Goal: Obtain resource: Download file/media

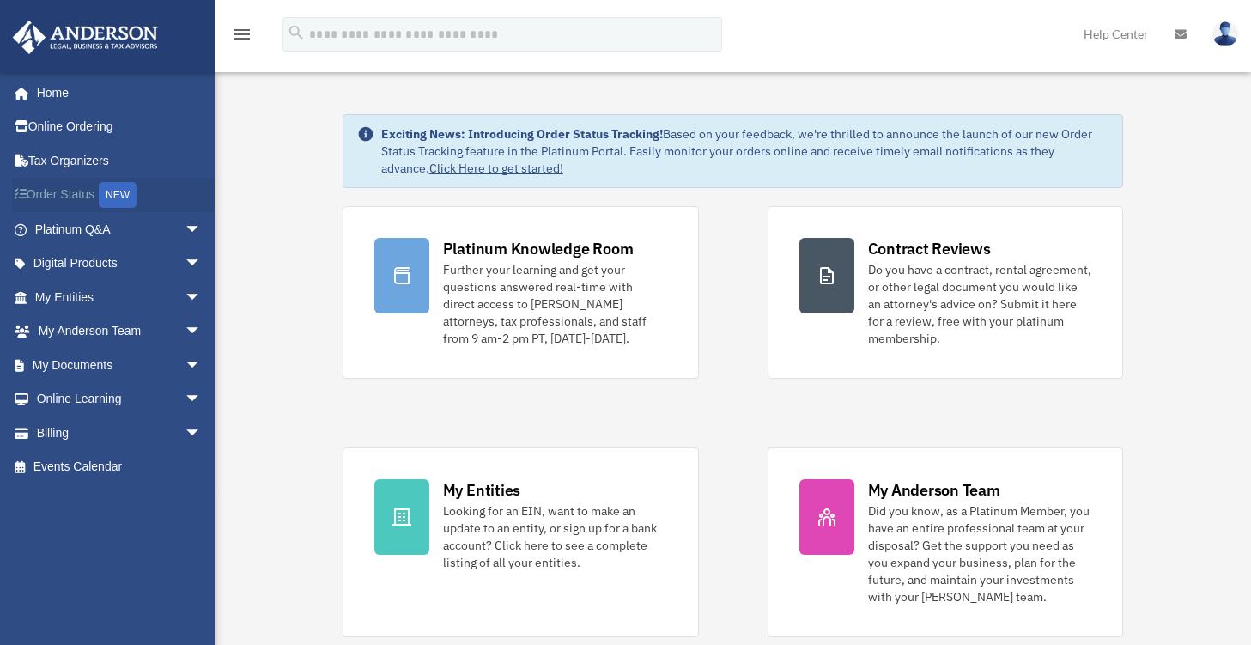
click at [86, 191] on link "Order Status NEW" at bounding box center [119, 195] width 215 height 35
click at [185, 364] on span "arrow_drop_down" at bounding box center [202, 365] width 34 height 35
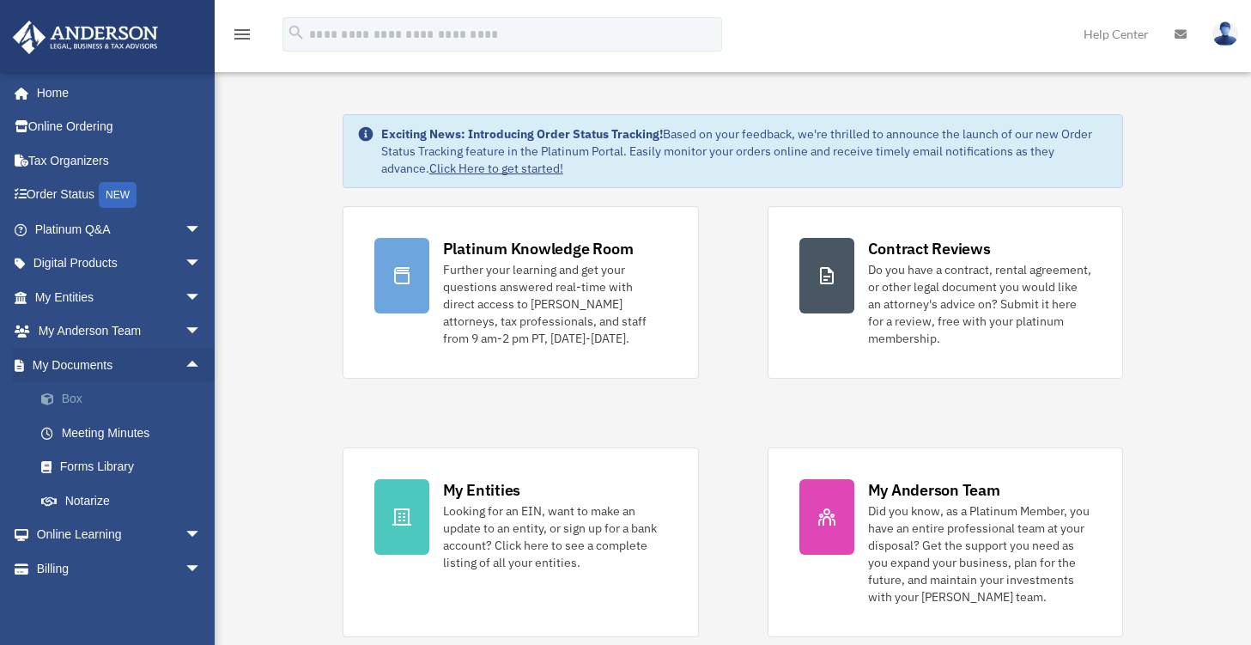
click at [115, 395] on link "Box" at bounding box center [125, 399] width 203 height 34
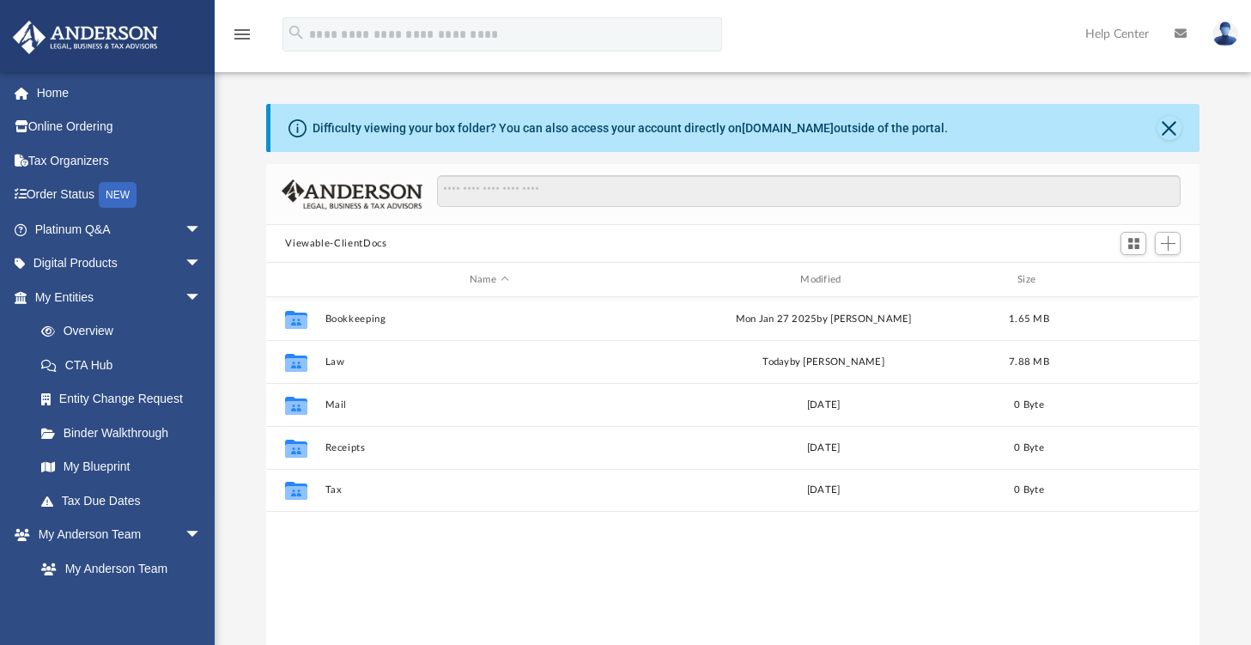
scroll to position [377, 919]
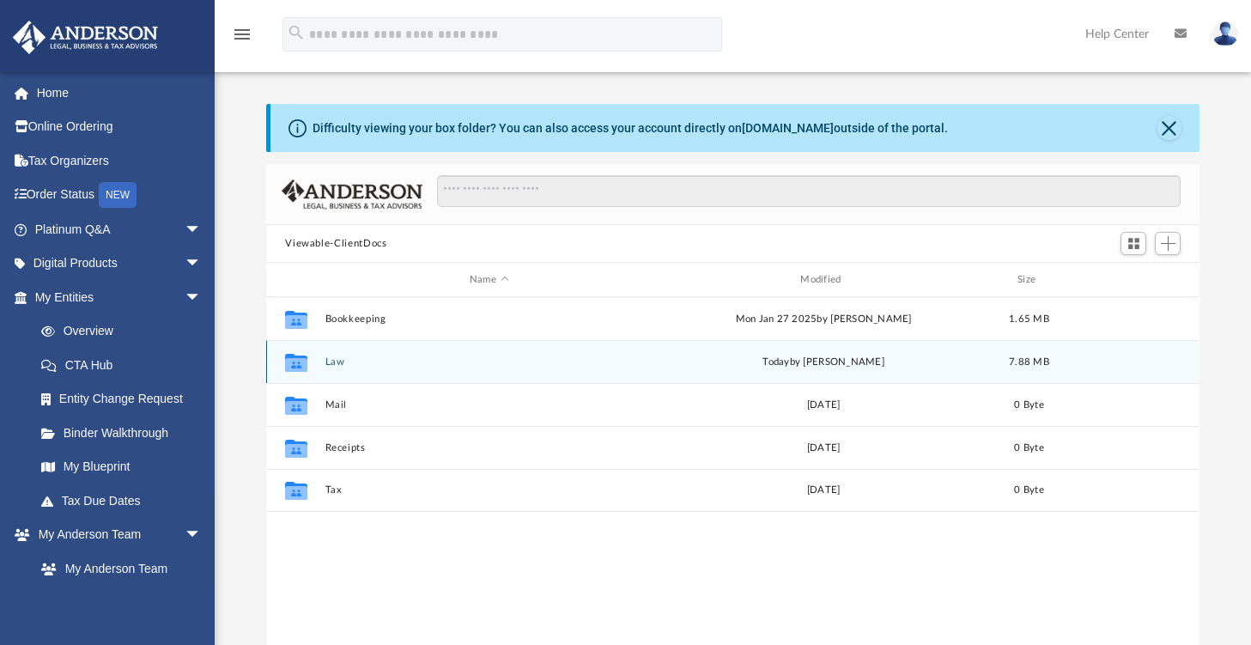
click at [336, 361] on button "Law" at bounding box center [488, 361] width 327 height 11
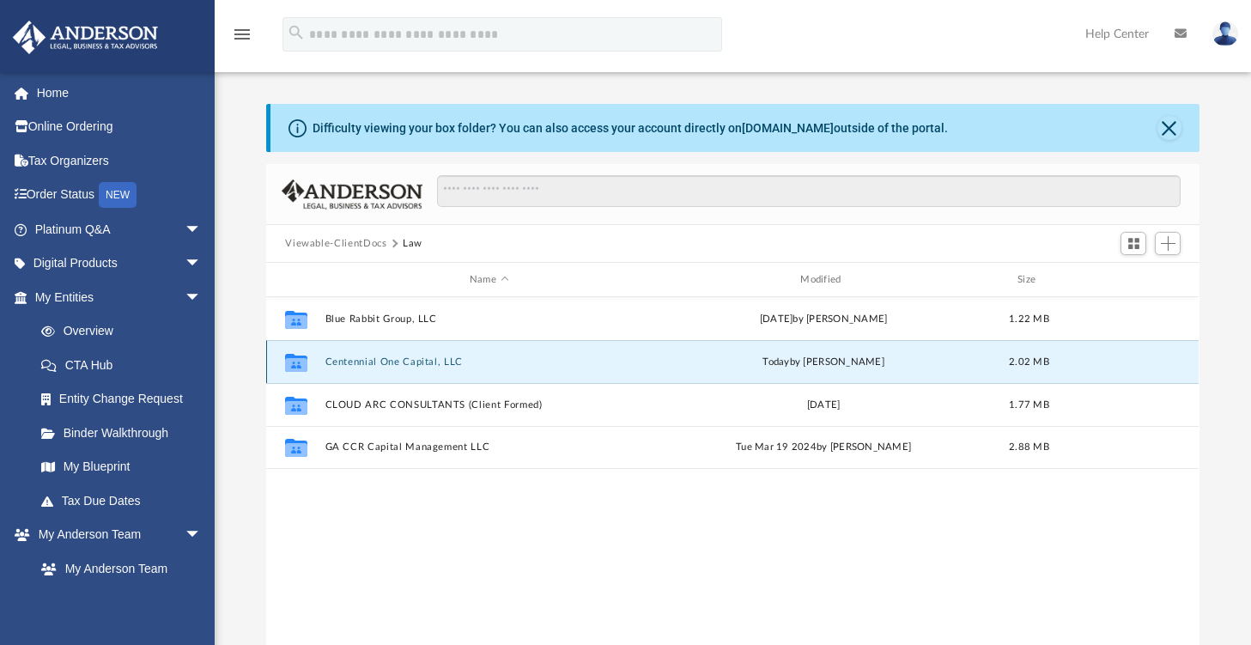
click at [442, 356] on button "Centennial One Capital, LLC" at bounding box center [488, 361] width 327 height 11
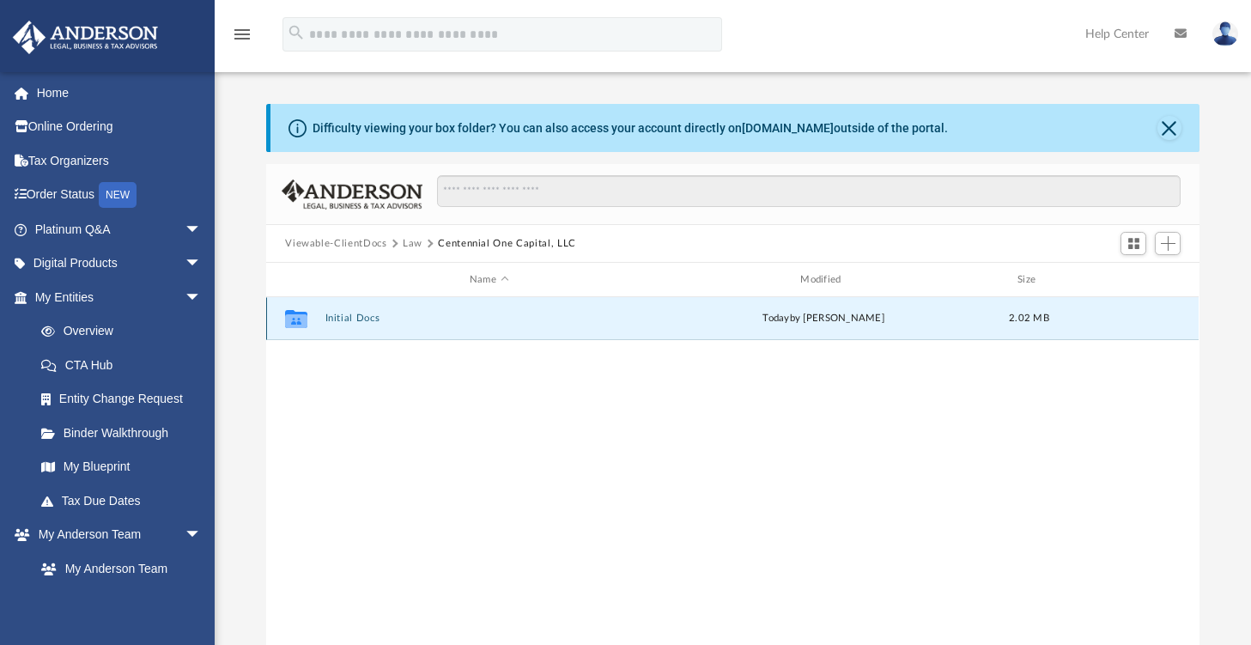
click at [355, 316] on button "Initial Docs" at bounding box center [488, 317] width 327 height 11
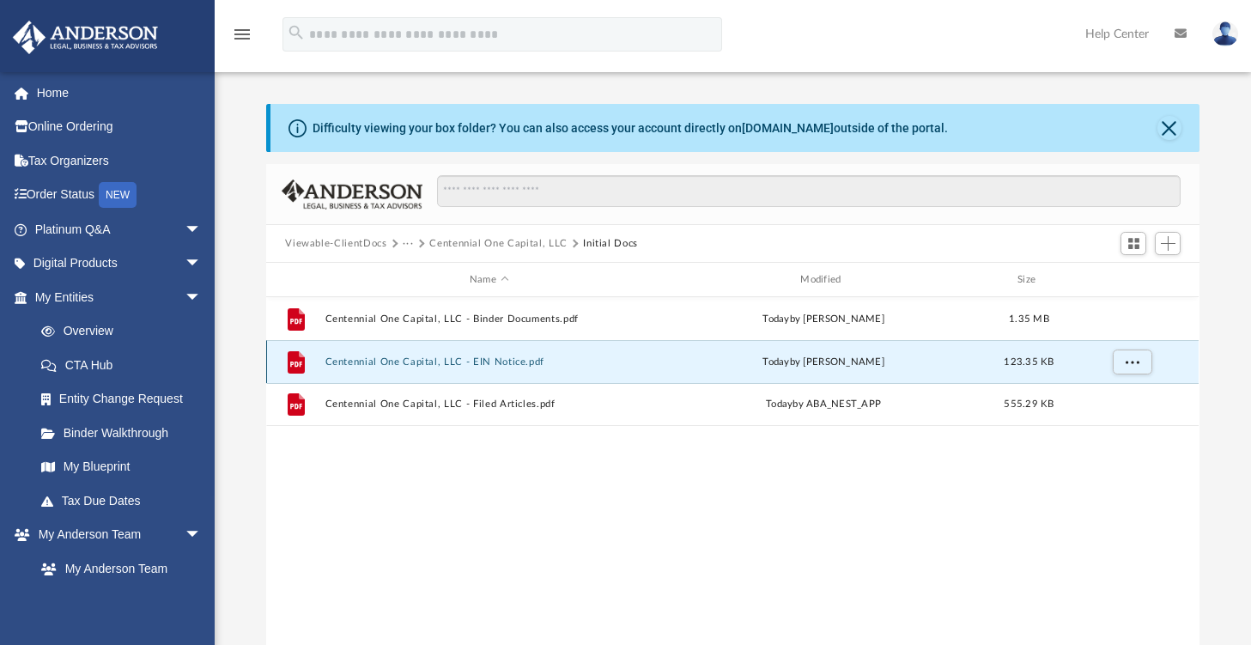
click at [504, 360] on button "Centennial One Capital, LLC - EIN Notice.pdf" at bounding box center [488, 361] width 327 height 11
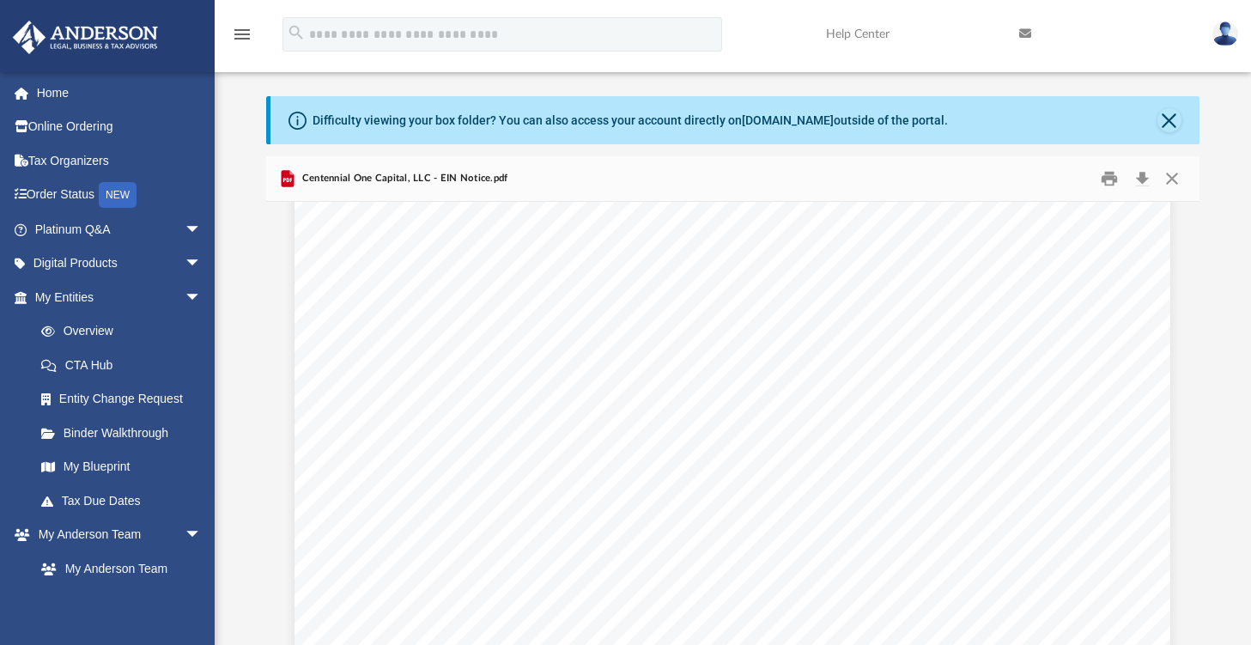
scroll to position [0, 0]
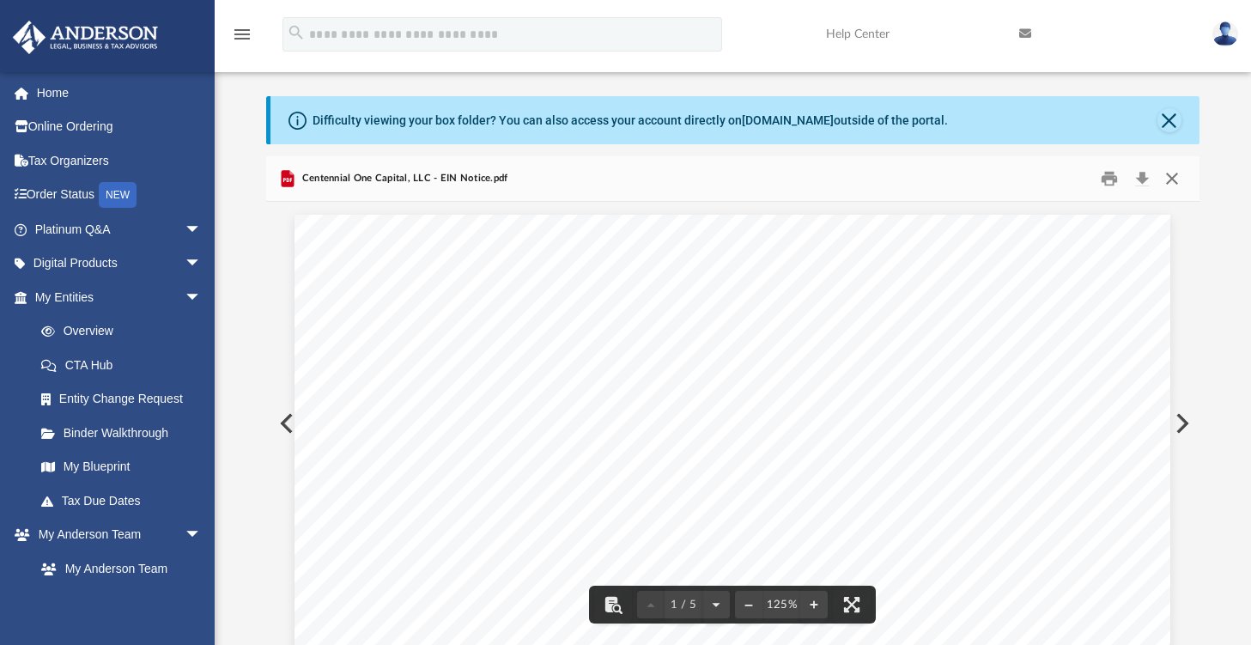
click at [1166, 175] on button "Close" at bounding box center [1171, 179] width 31 height 27
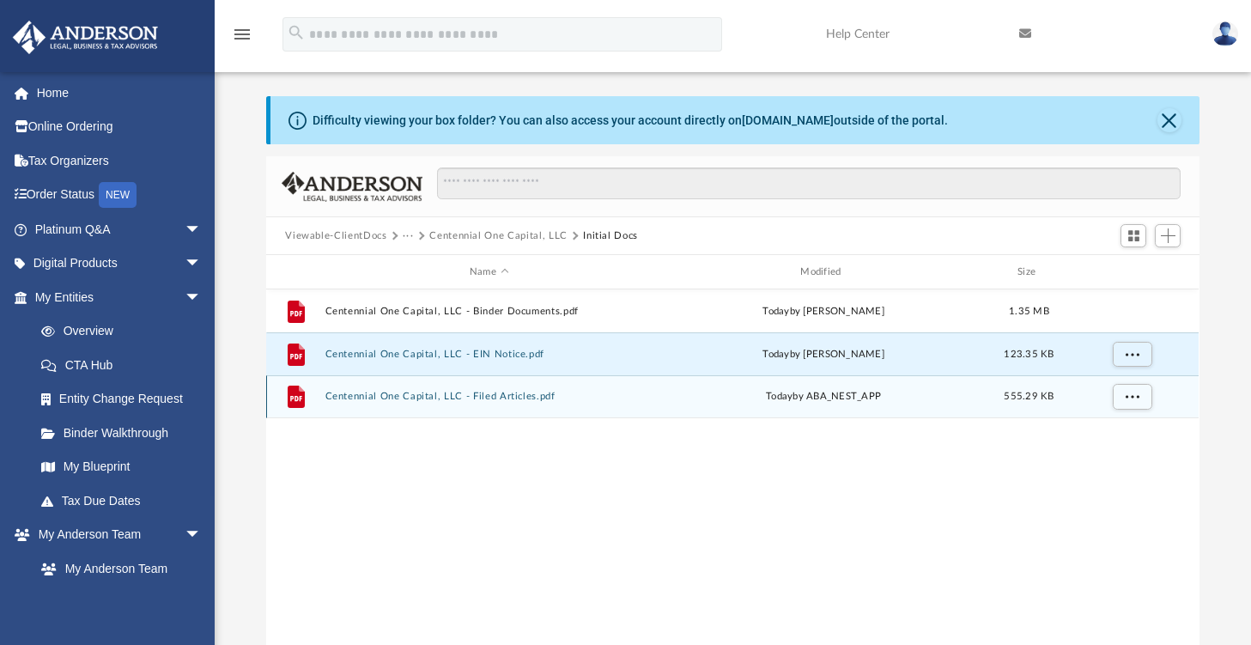
click at [542, 394] on button "Centennial One Capital, LLC - Filed Articles.pdf" at bounding box center [488, 396] width 327 height 11
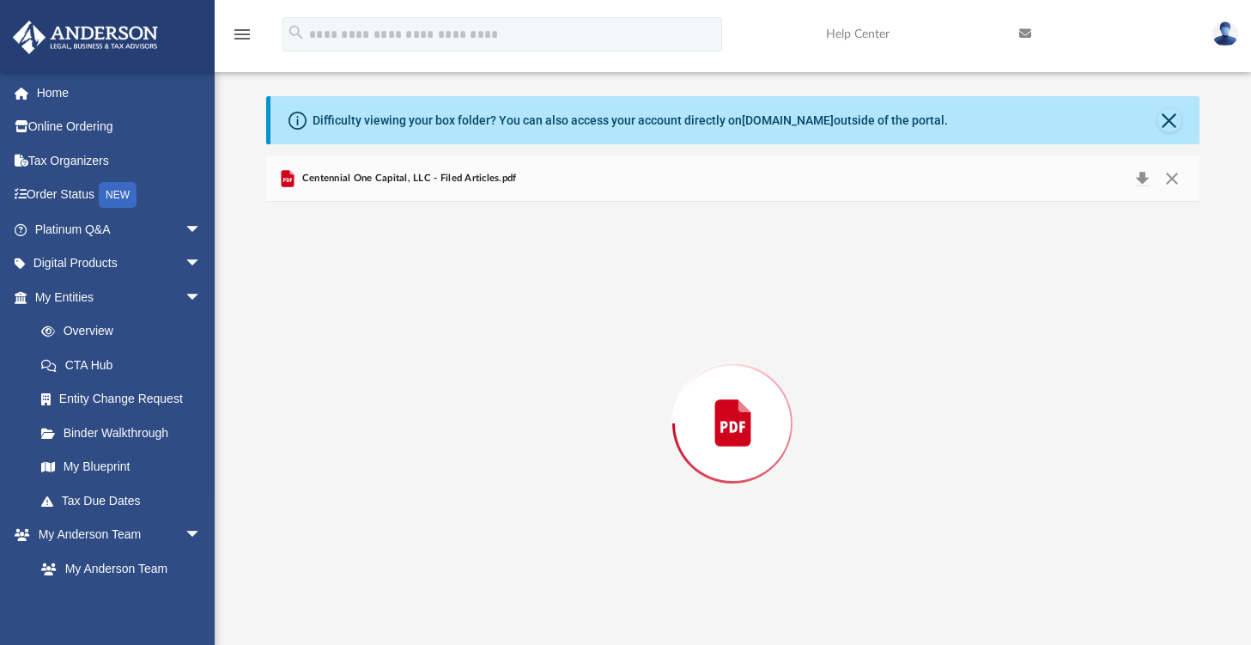
click at [542, 394] on div "Preview" at bounding box center [732, 423] width 932 height 443
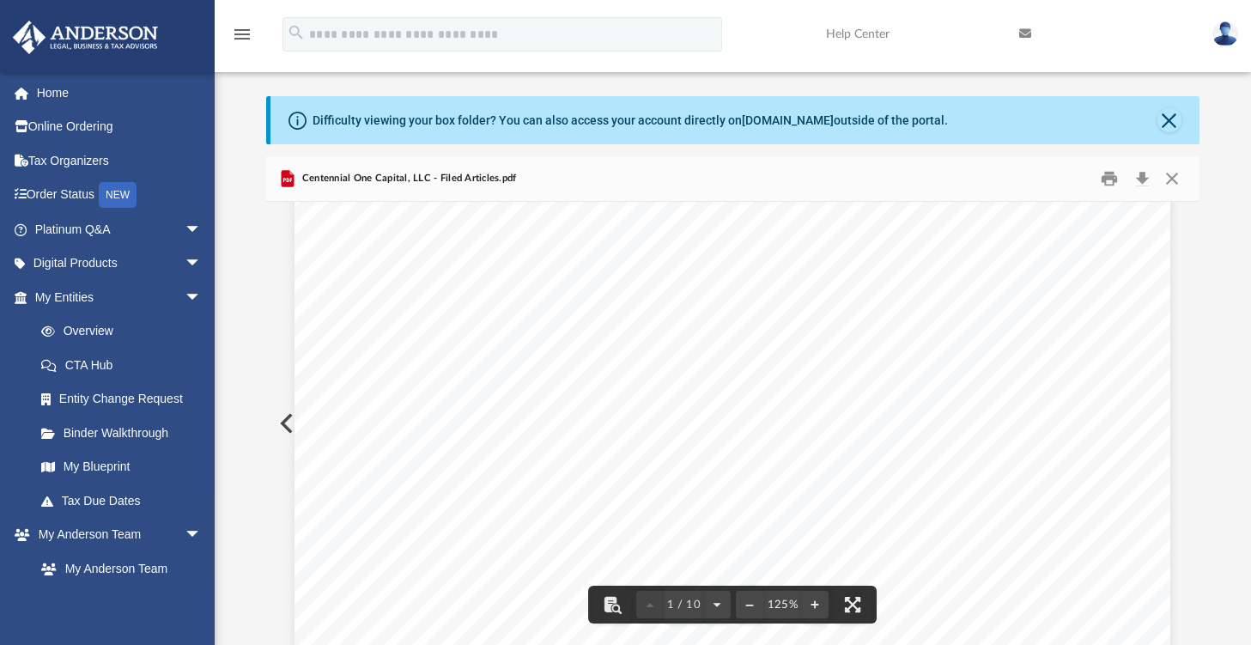
scroll to position [228, 0]
click at [1201, 228] on div "Difficulty viewing your box folder? You can also access your account directly o…" at bounding box center [733, 370] width 1036 height 548
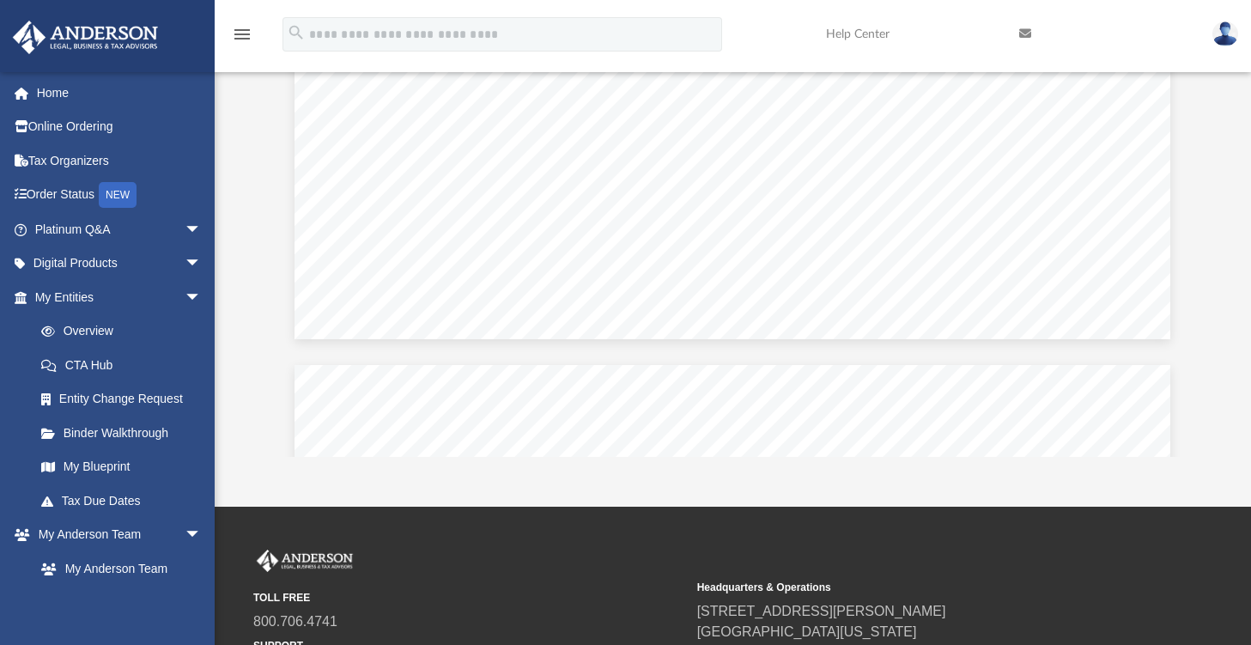
scroll to position [1497, 0]
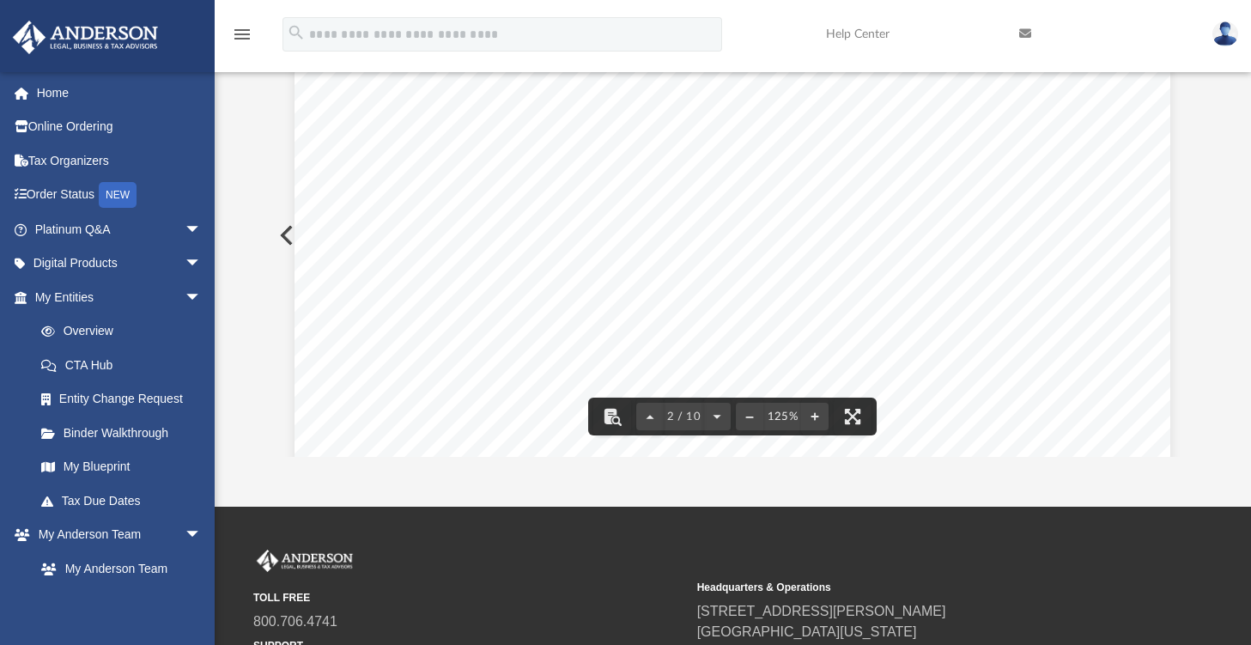
click at [1206, 191] on div "Difficulty viewing your box folder? You can also access your account directly o…" at bounding box center [733, 182] width 1036 height 548
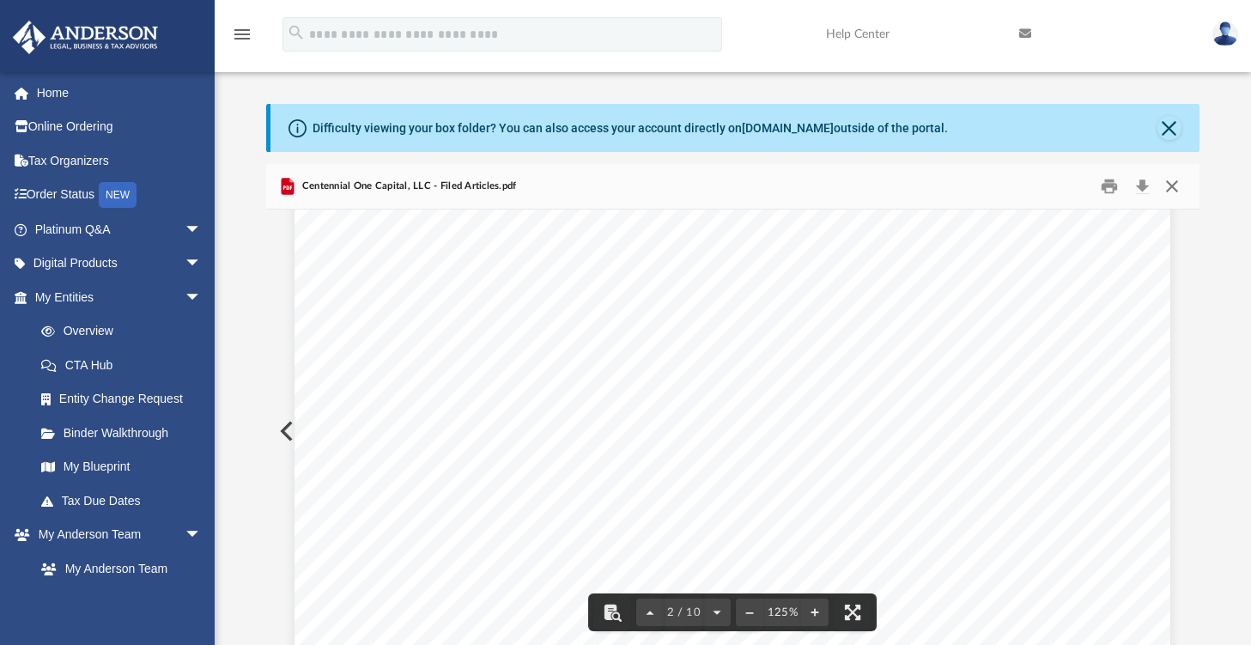
click at [1178, 197] on button "Close" at bounding box center [1171, 186] width 31 height 27
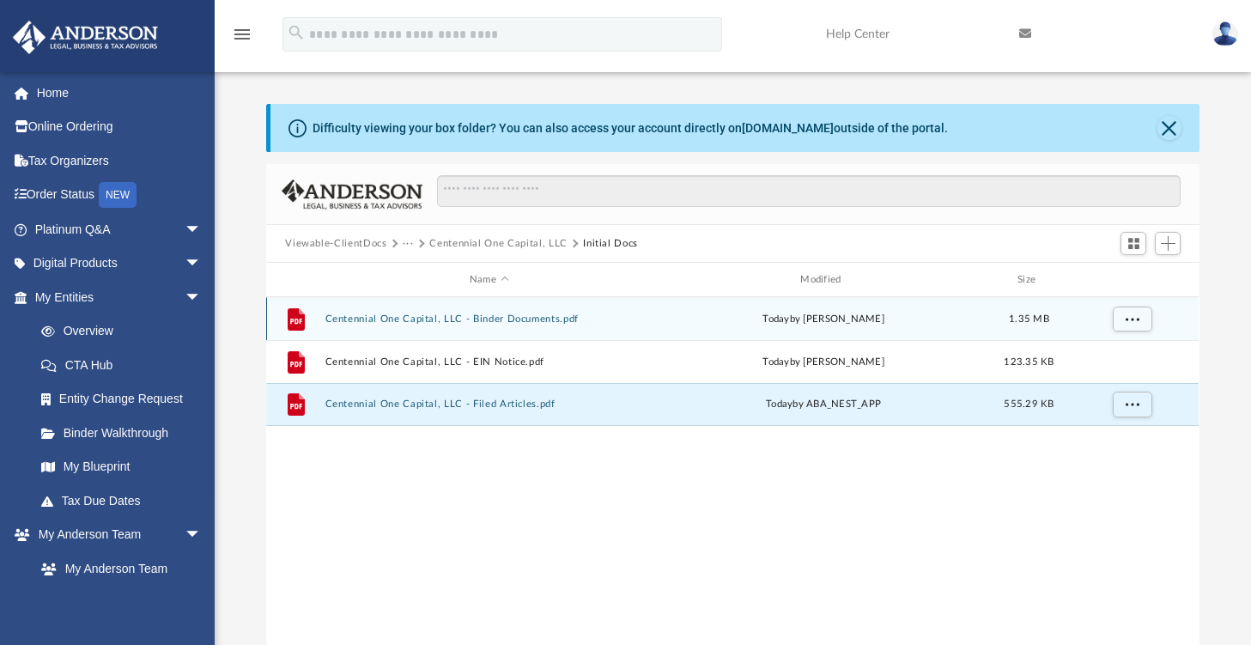
click at [516, 326] on div "File Centennial One Capital, LLC - Binder Documents.pdf today by Heather Reynol…" at bounding box center [732, 318] width 932 height 43
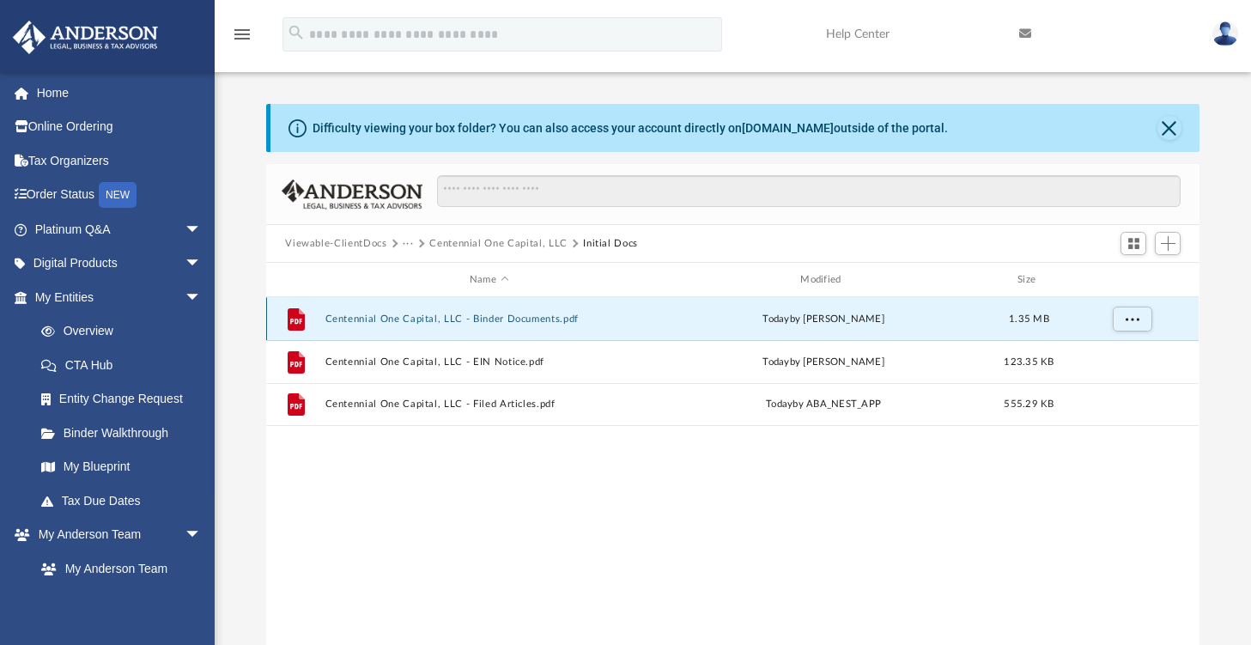
click at [537, 311] on div "File Centennial One Capital, LLC - Binder Documents.pdf today by Heather Reynol…" at bounding box center [732, 318] width 932 height 43
click at [534, 318] on button "Centennial One Capital, LLC - Binder Documents.pdf" at bounding box center [488, 318] width 327 height 11
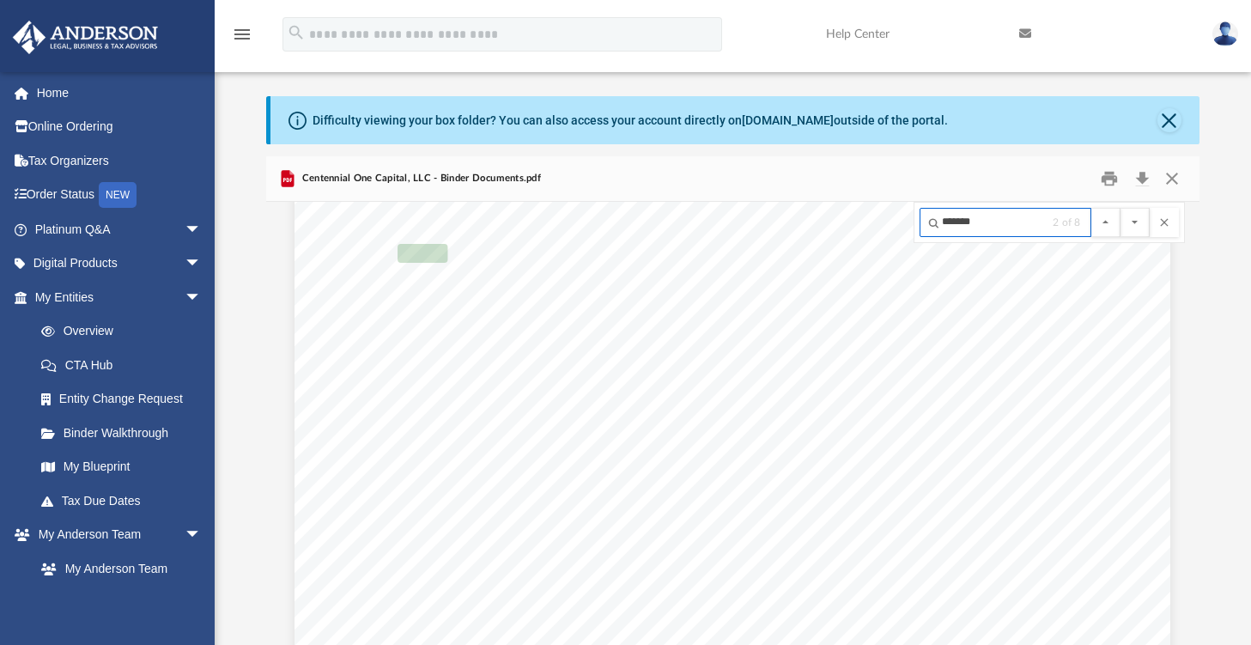
scroll to position [59417, 0]
type input "*******"
click at [1120, 208] on button "File preview" at bounding box center [1134, 222] width 29 height 29
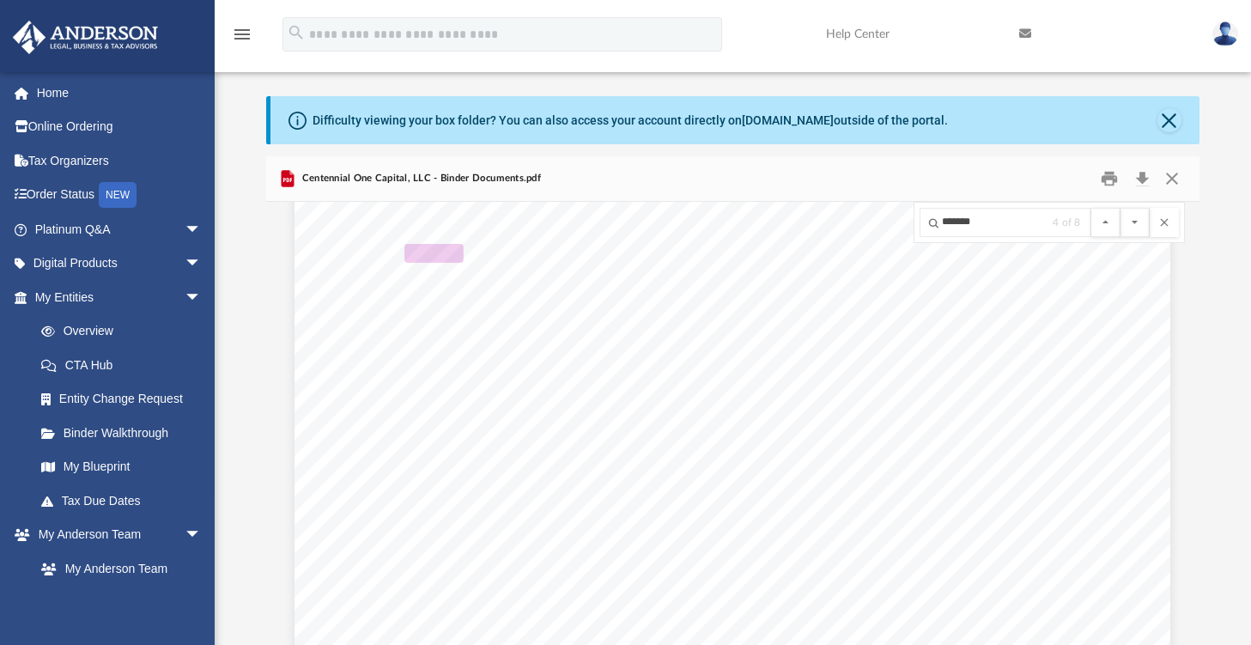
scroll to position [64056, 0]
click at [1120, 208] on button "File preview" at bounding box center [1134, 222] width 29 height 29
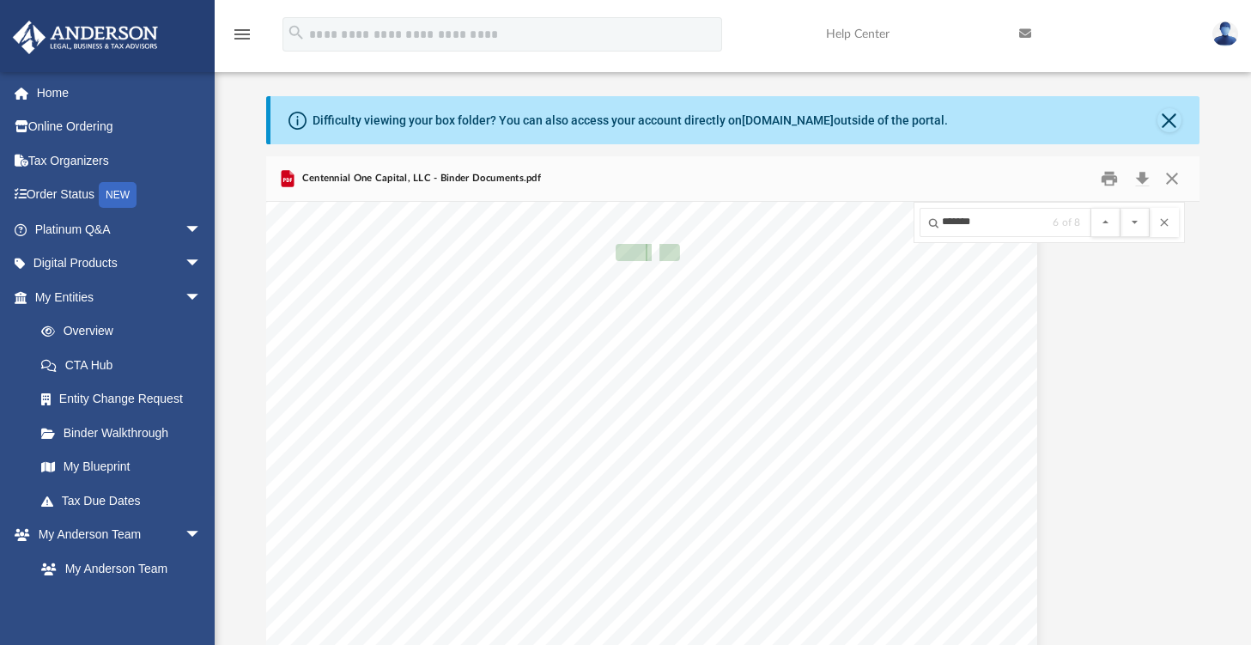
click at [1120, 208] on button "File preview" at bounding box center [1134, 222] width 29 height 29
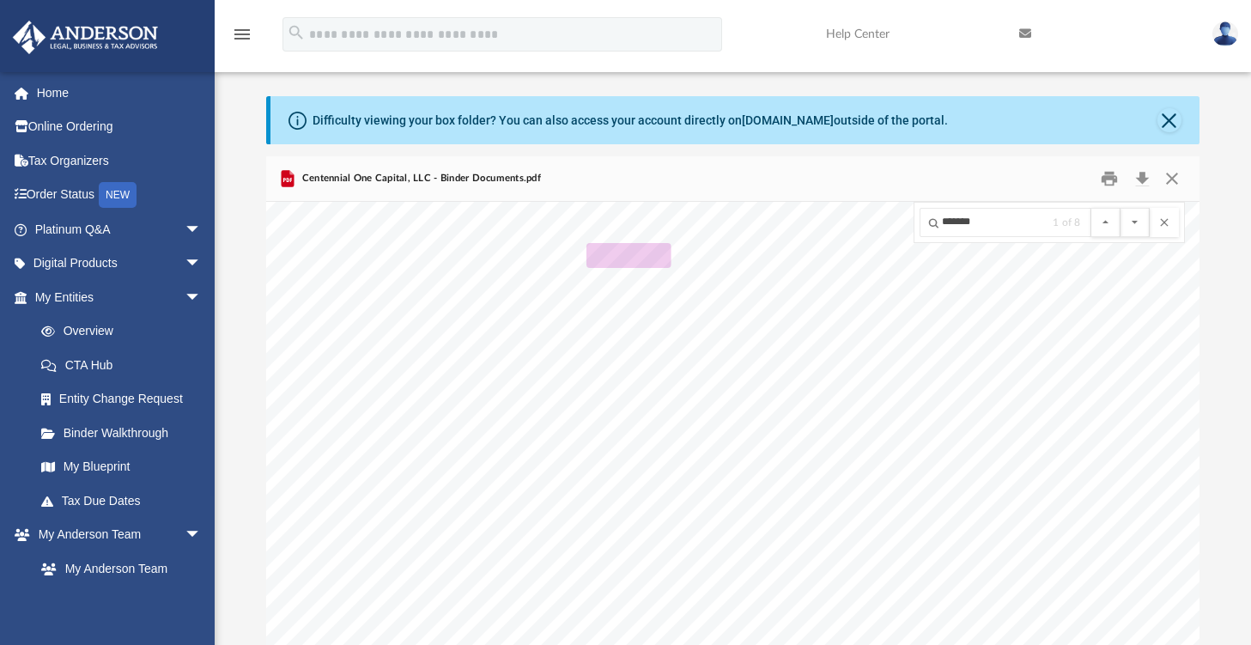
scroll to position [1640, 0]
click at [1120, 208] on button "File preview" at bounding box center [1134, 222] width 29 height 29
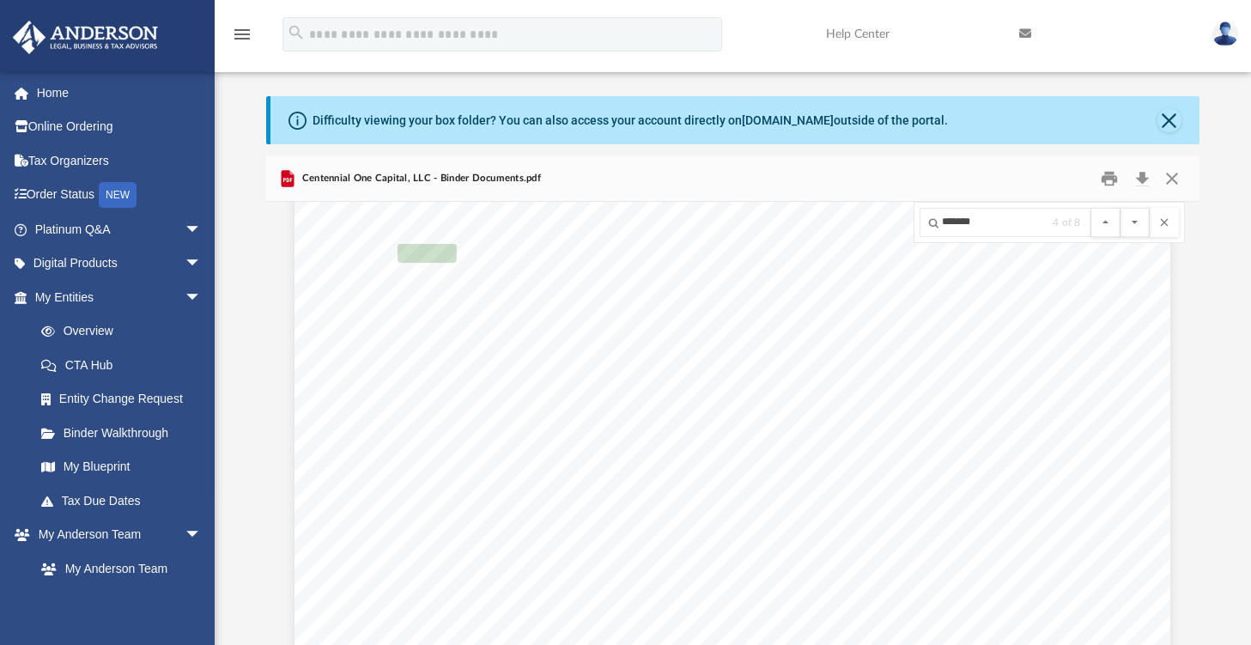
scroll to position [72311, 0]
click at [1120, 208] on button "File preview" at bounding box center [1134, 222] width 29 height 29
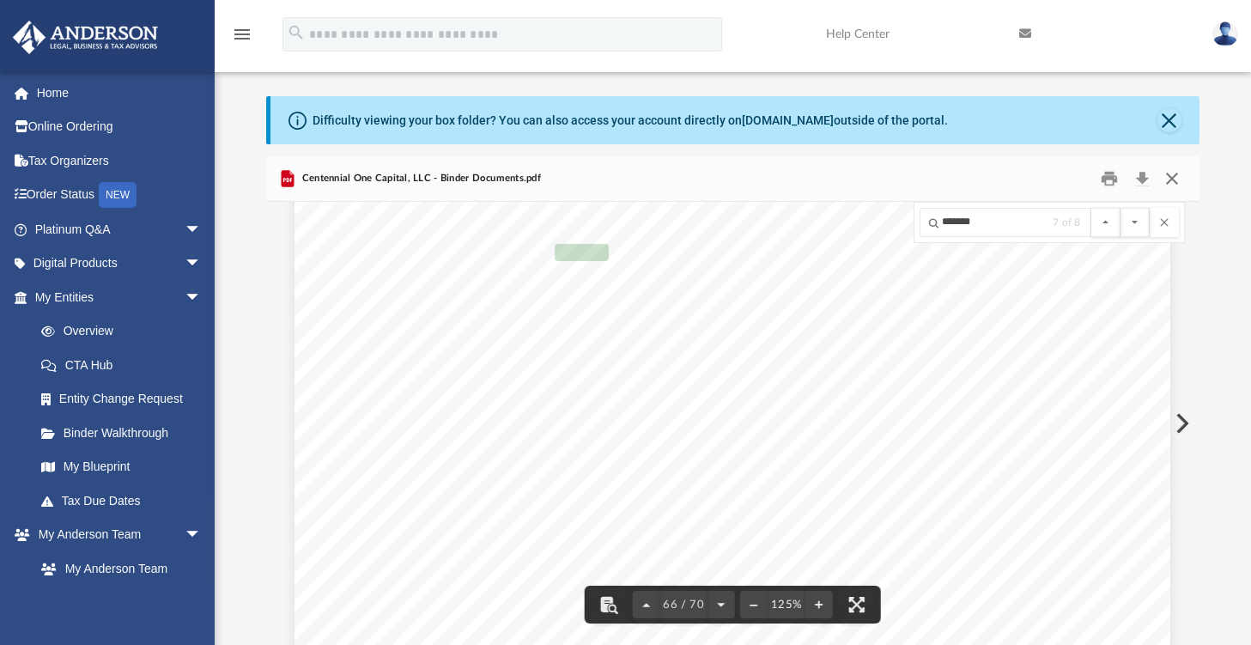
click at [1166, 180] on button "Close" at bounding box center [1171, 179] width 31 height 27
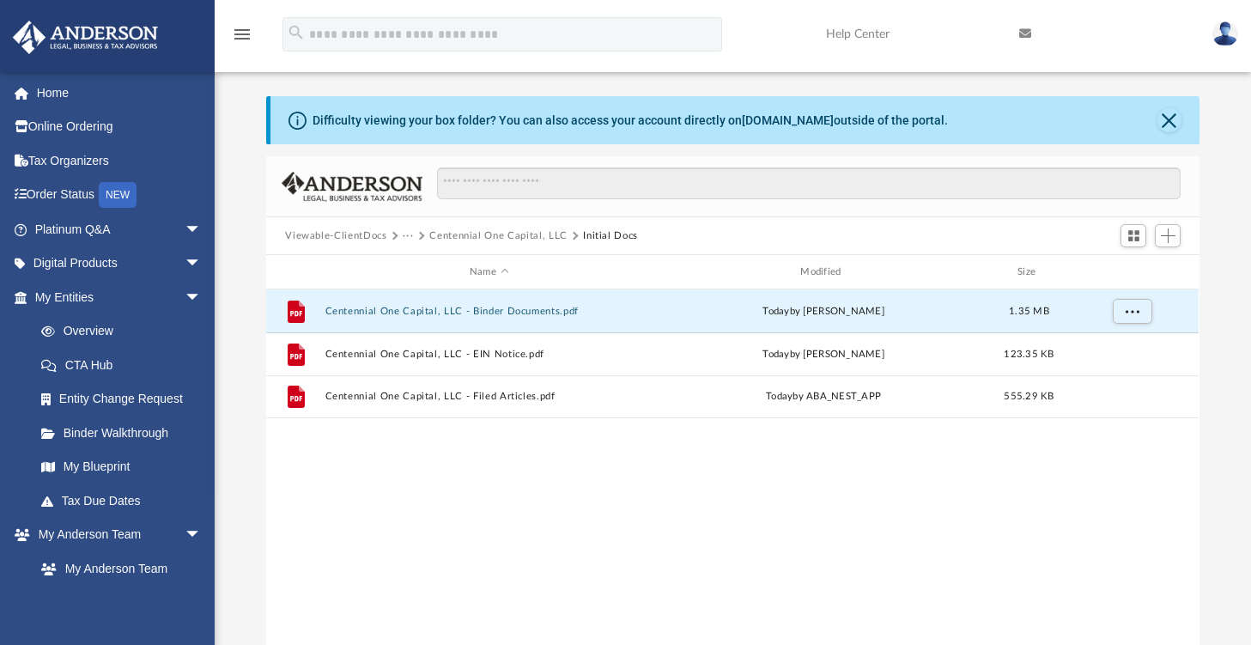
click at [508, 238] on button "Centennial One Capital, LLC" at bounding box center [498, 235] width 138 height 15
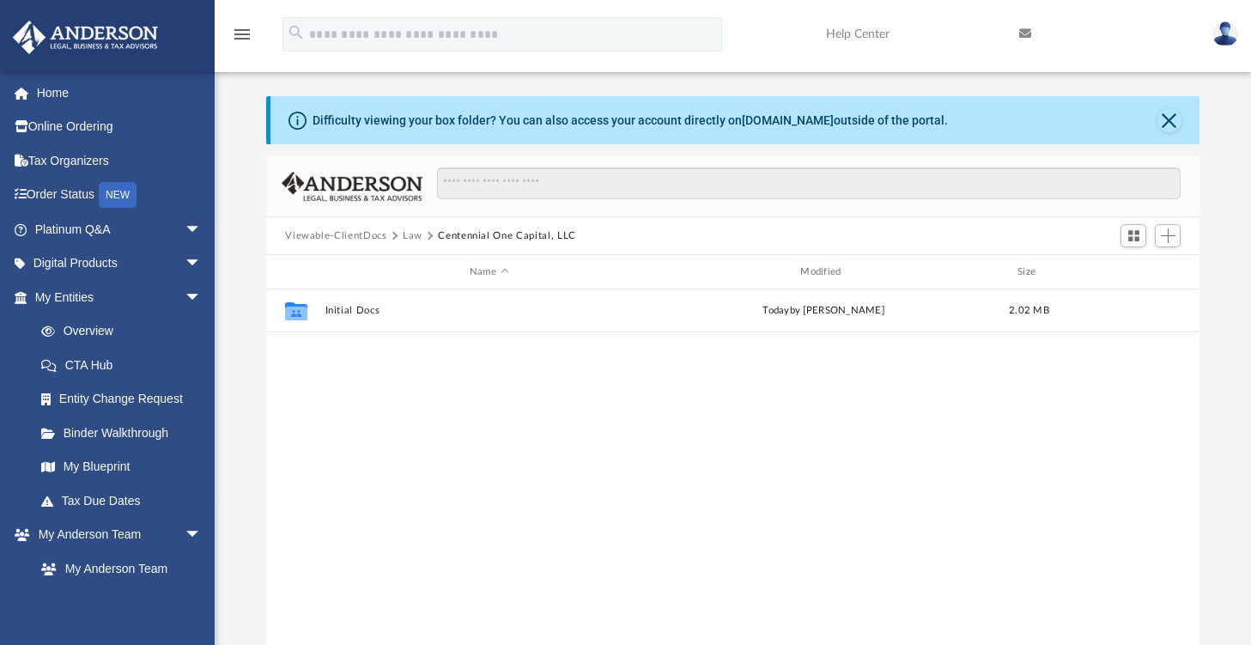
click at [413, 239] on button "Law" at bounding box center [413, 235] width 20 height 15
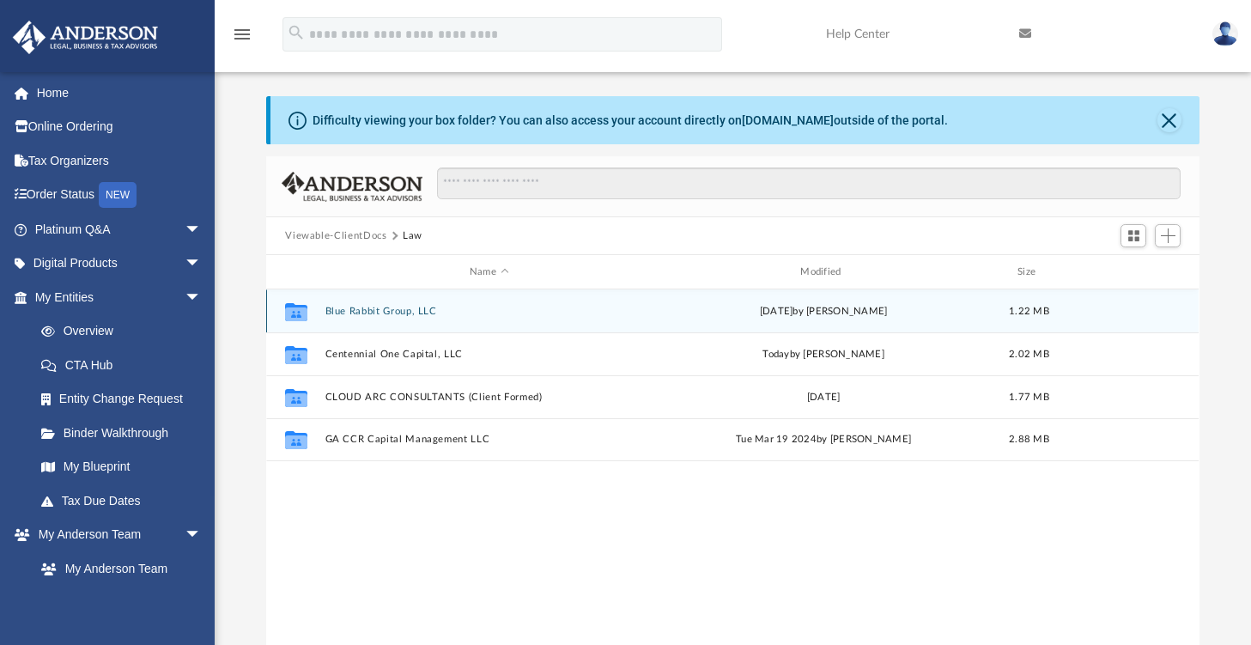
click at [403, 308] on button "Blue Rabbit Group, LLC" at bounding box center [488, 311] width 327 height 11
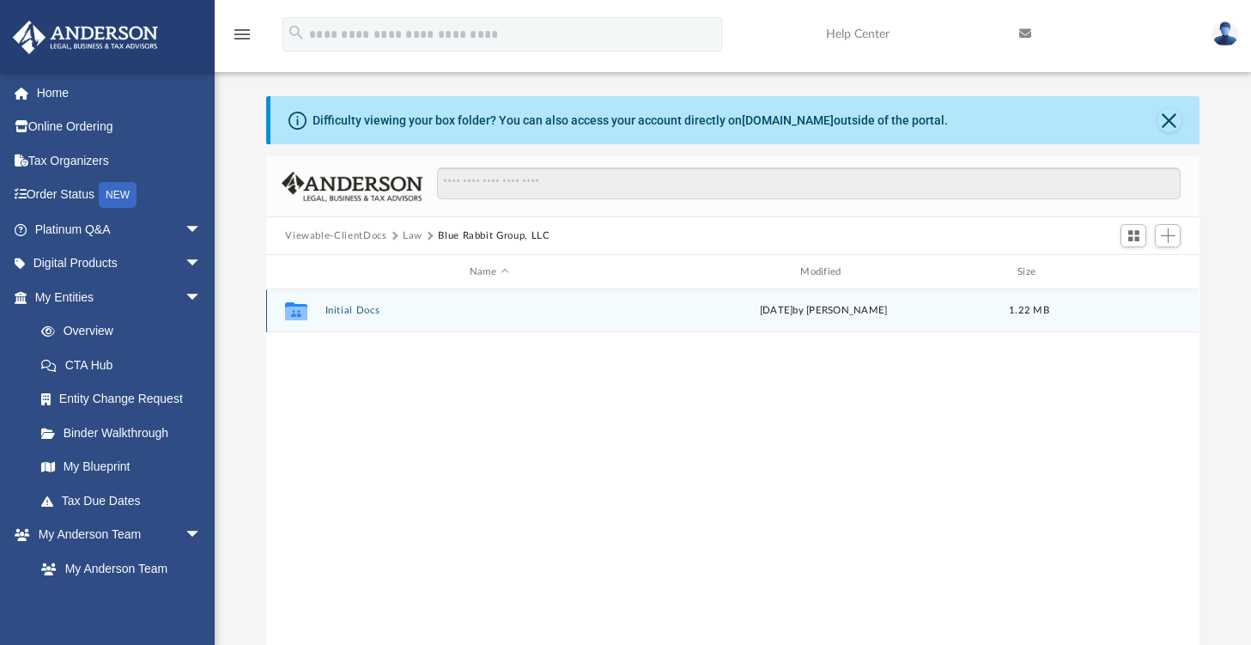
click at [364, 314] on button "Initial Docs" at bounding box center [488, 310] width 327 height 11
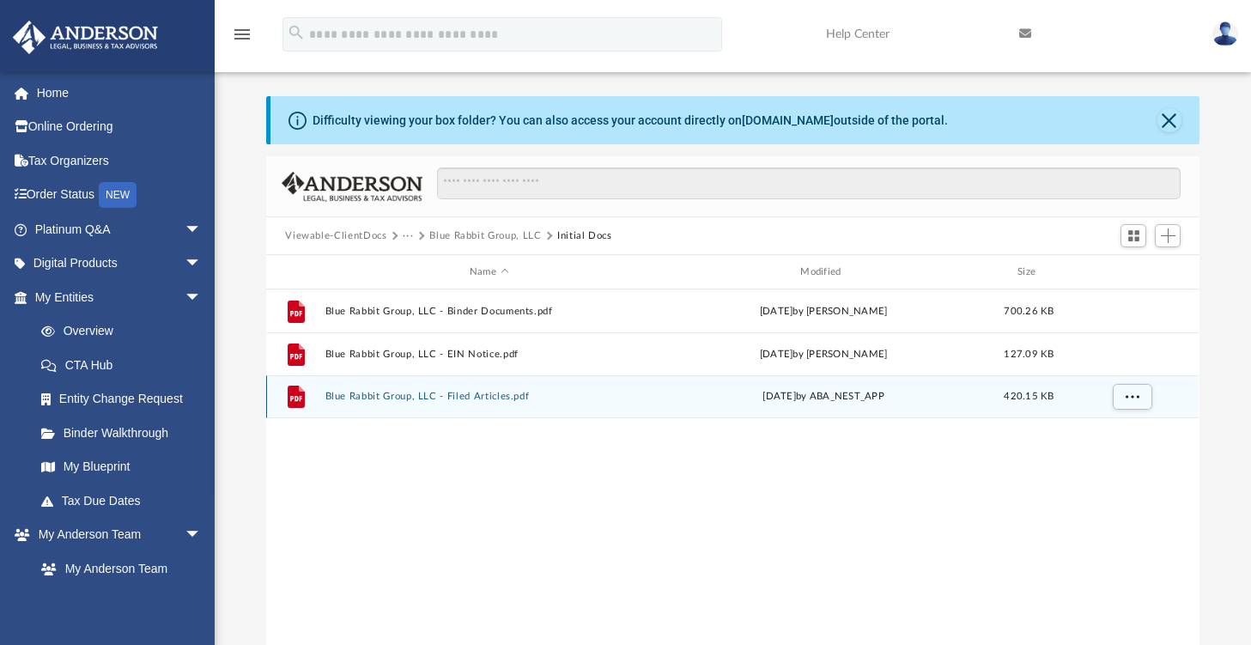
click at [504, 397] on button "Blue Rabbit Group, LLC - Filed Articles.pdf" at bounding box center [488, 396] width 327 height 11
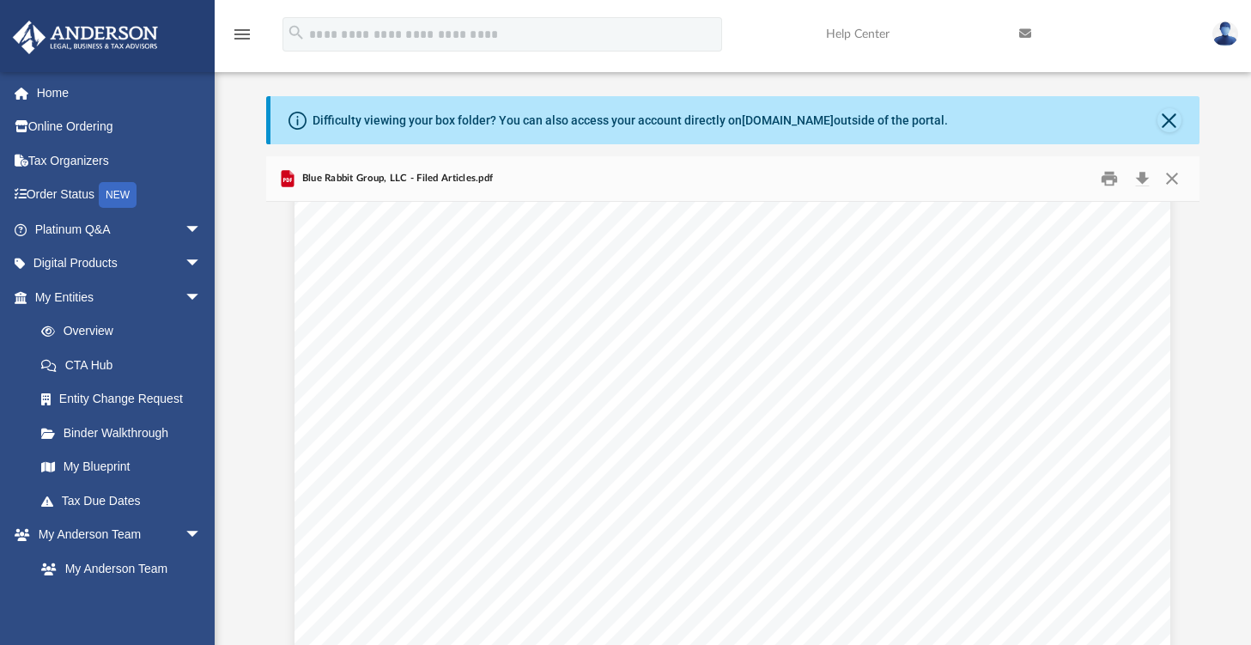
scroll to position [4191, 0]
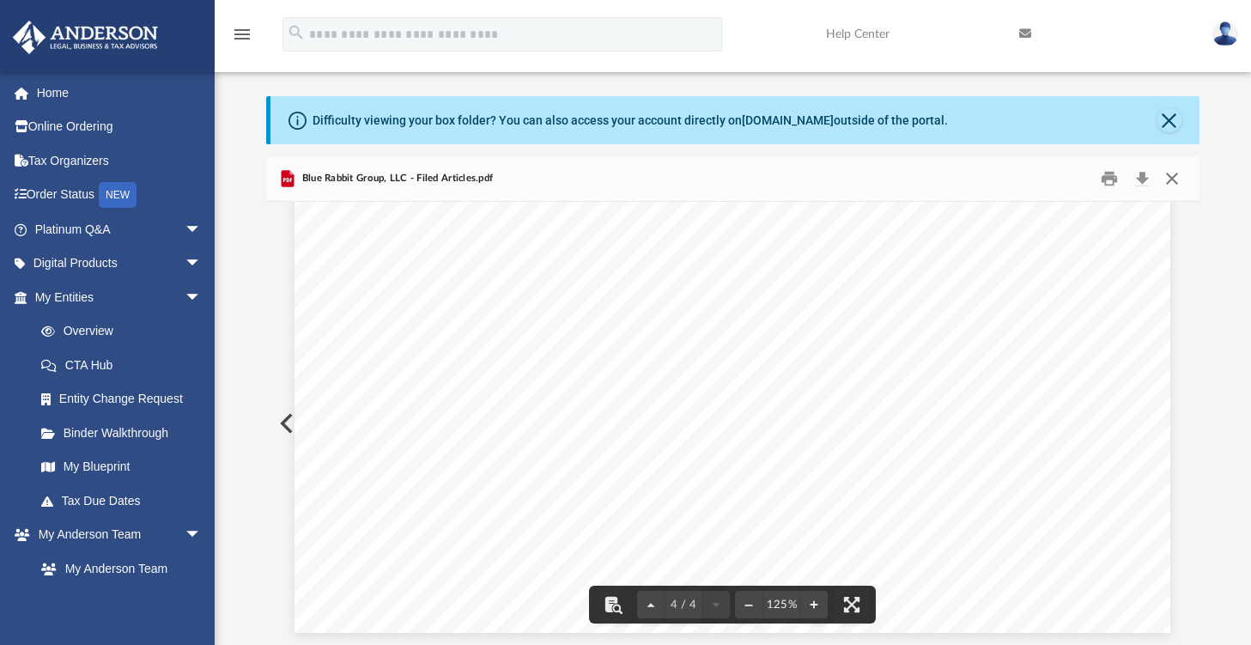
click at [1171, 177] on button "Close" at bounding box center [1171, 179] width 31 height 27
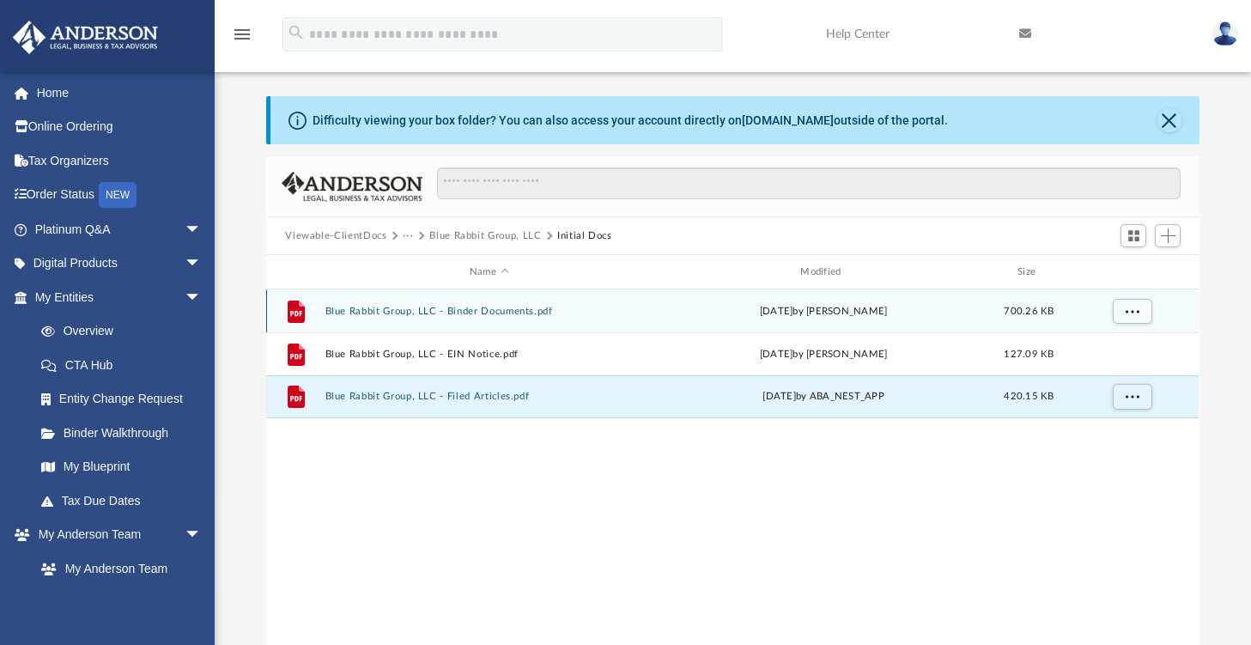
click at [505, 313] on button "Blue Rabbit Group, LLC - Binder Documents.pdf" at bounding box center [488, 311] width 327 height 11
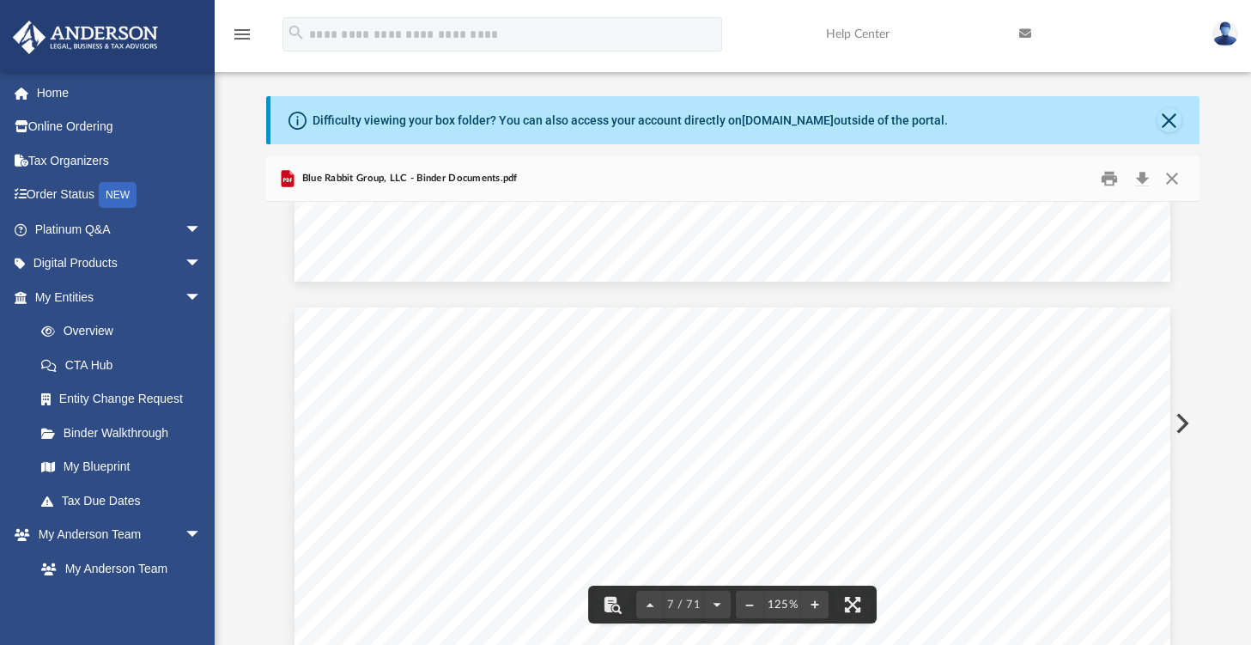
scroll to position [7095, 0]
click at [1167, 176] on button "Close" at bounding box center [1171, 179] width 31 height 27
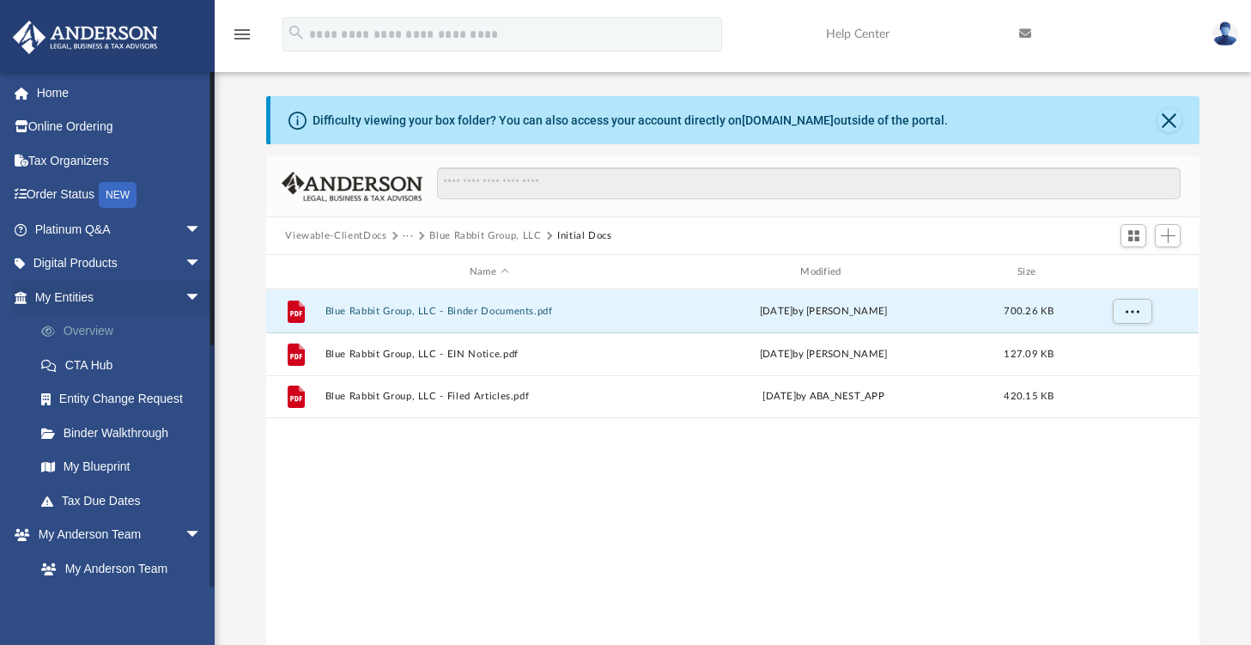
click at [95, 332] on link "Overview" at bounding box center [125, 331] width 203 height 34
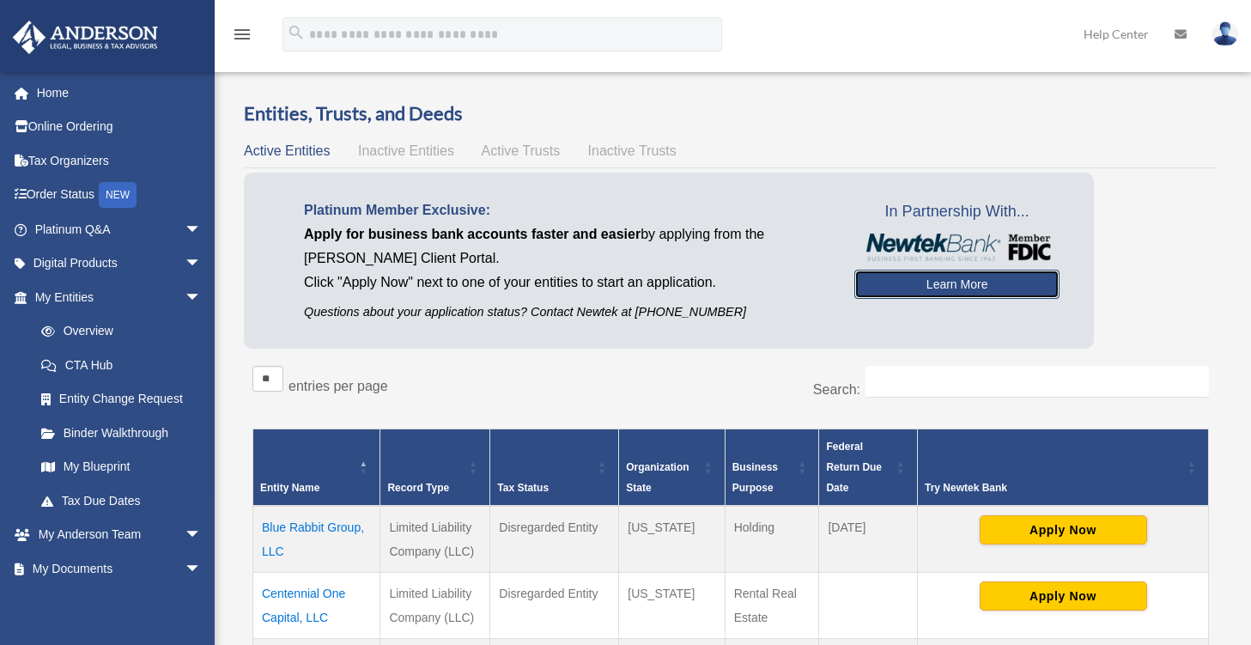
click at [964, 288] on link "Learn More" at bounding box center [956, 284] width 205 height 29
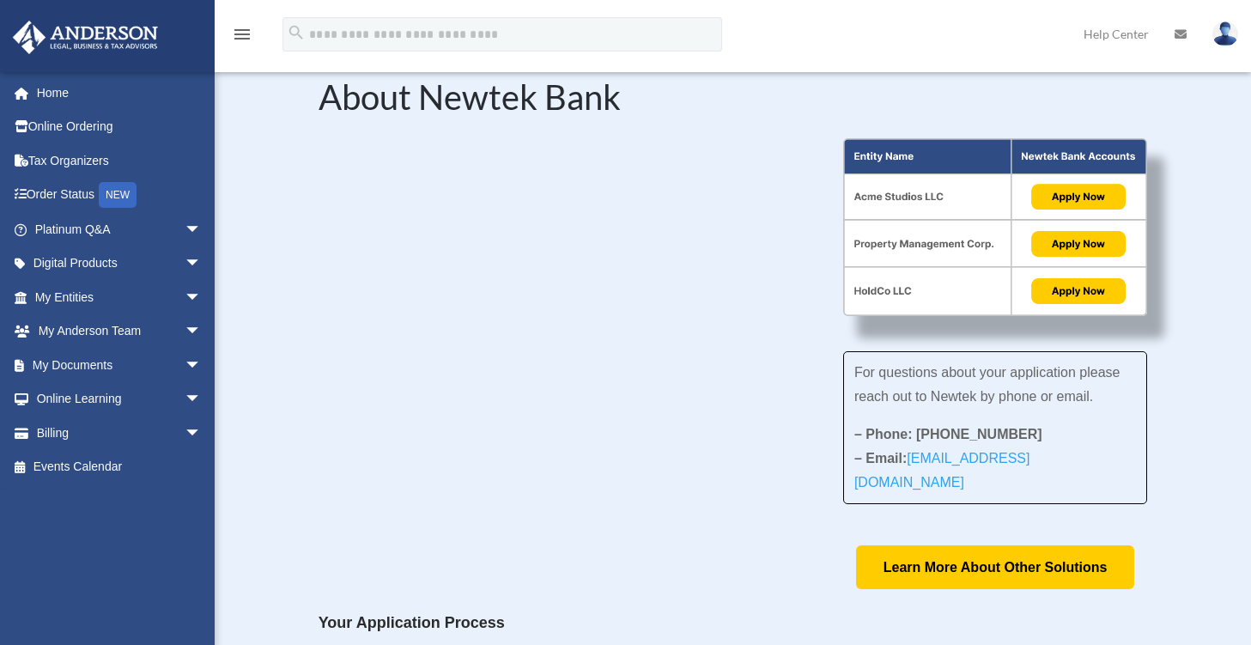
click at [650, 476] on div "For questions about your application please reach out to Newtek by phone or ema…" at bounding box center [732, 363] width 829 height 451
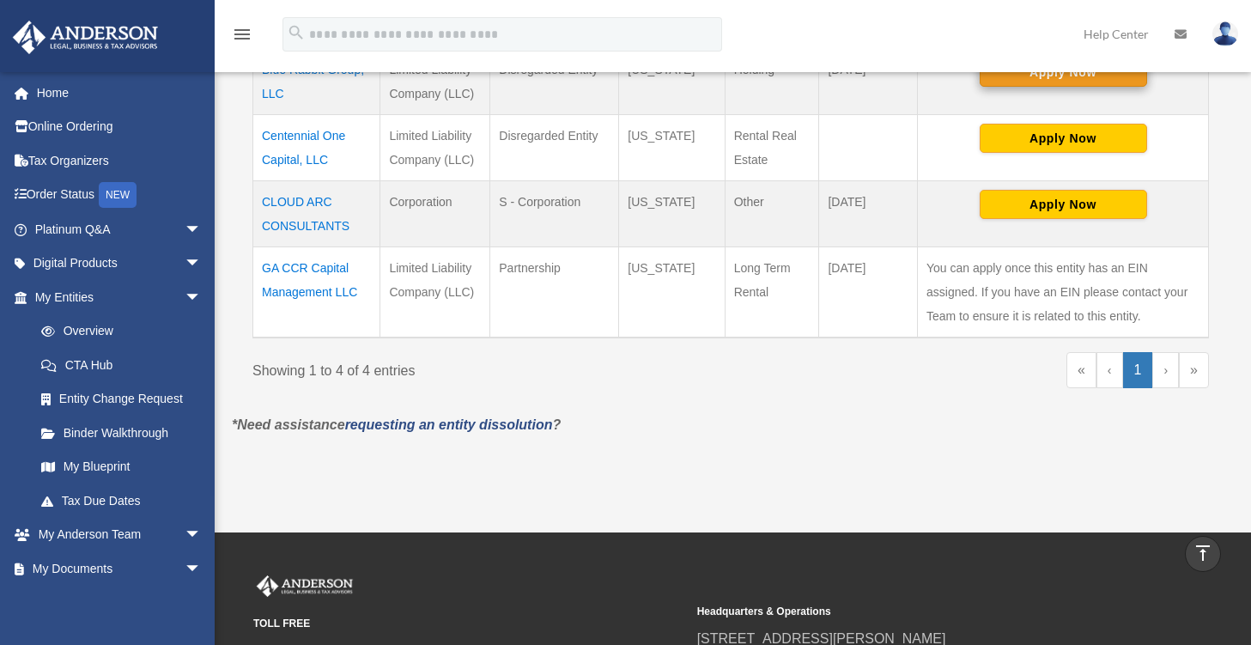
scroll to position [228, 0]
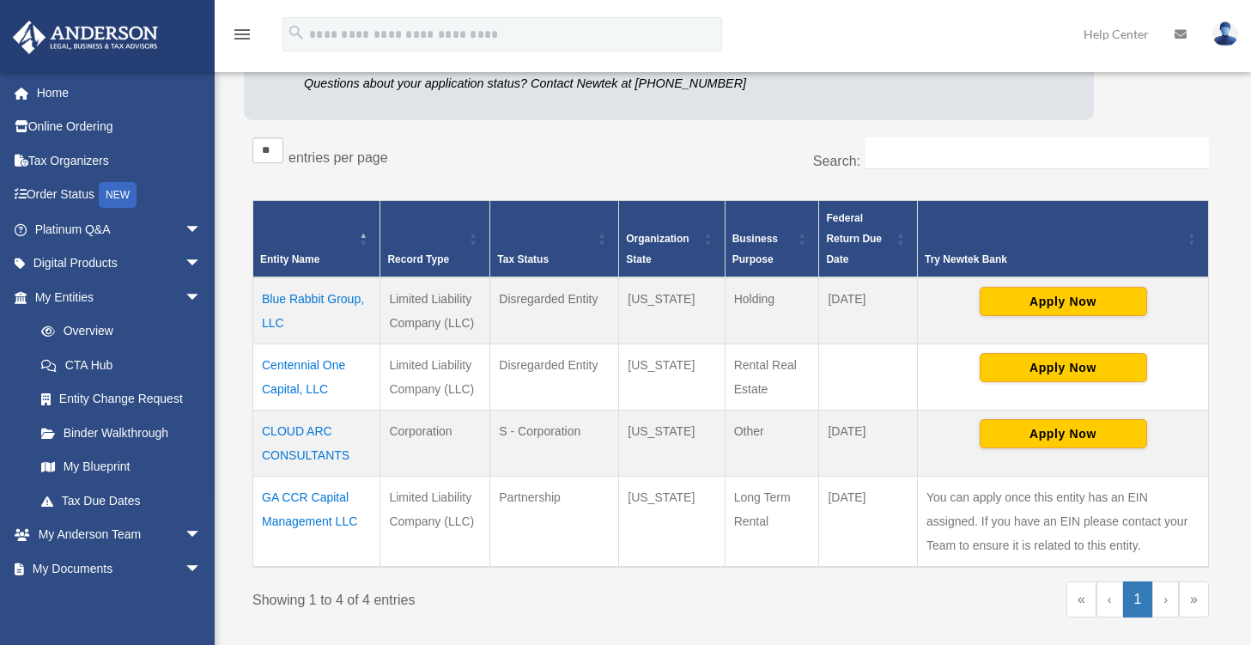
click at [761, 176] on div "Search:" at bounding box center [975, 162] width 465 height 50
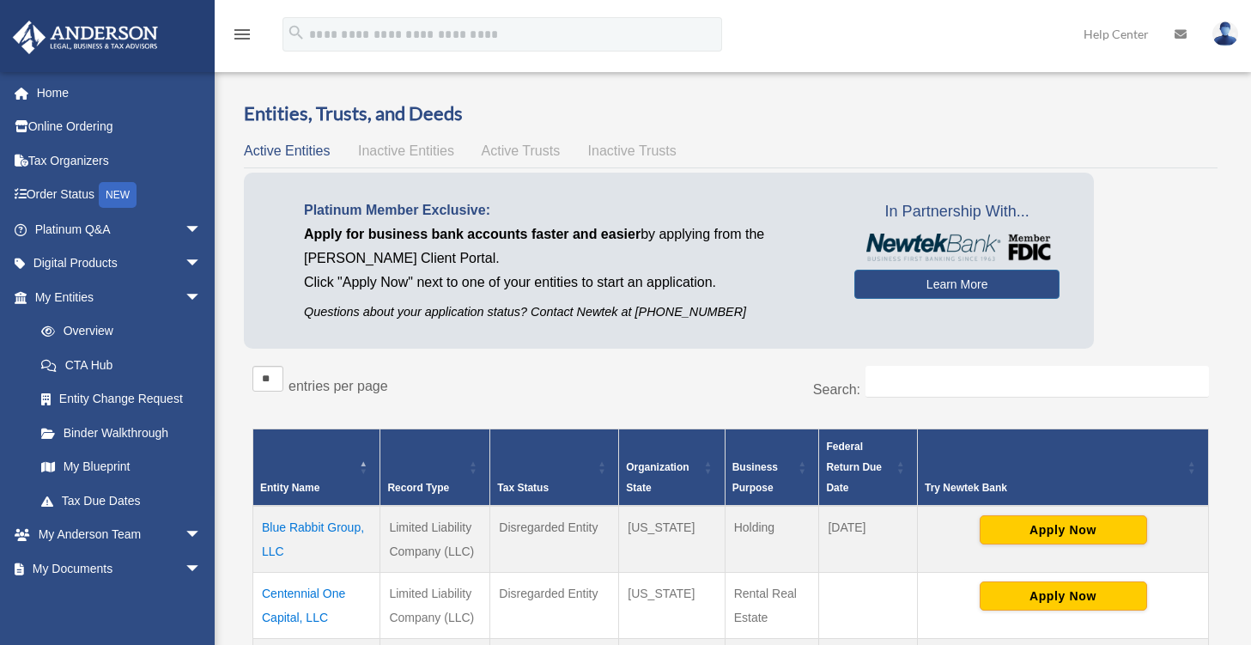
click at [622, 392] on div "** ** ** *** entries per page" at bounding box center [484, 387] width 465 height 43
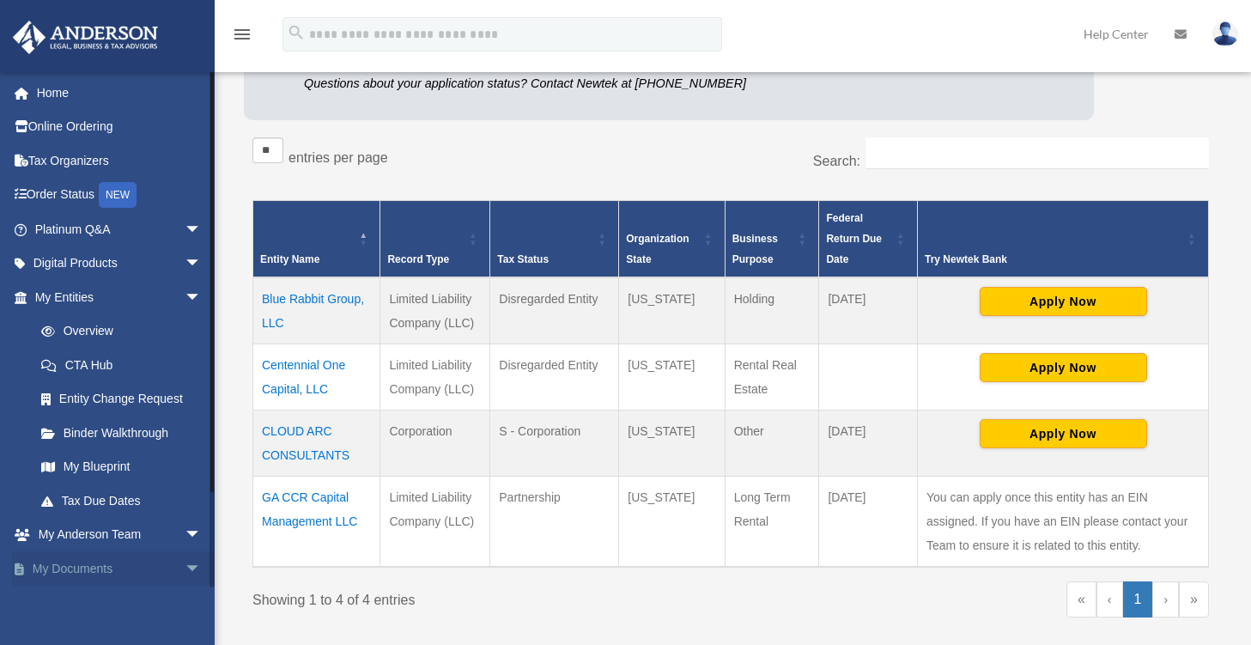
click at [135, 560] on link "My Documents arrow_drop_down" at bounding box center [119, 568] width 215 height 34
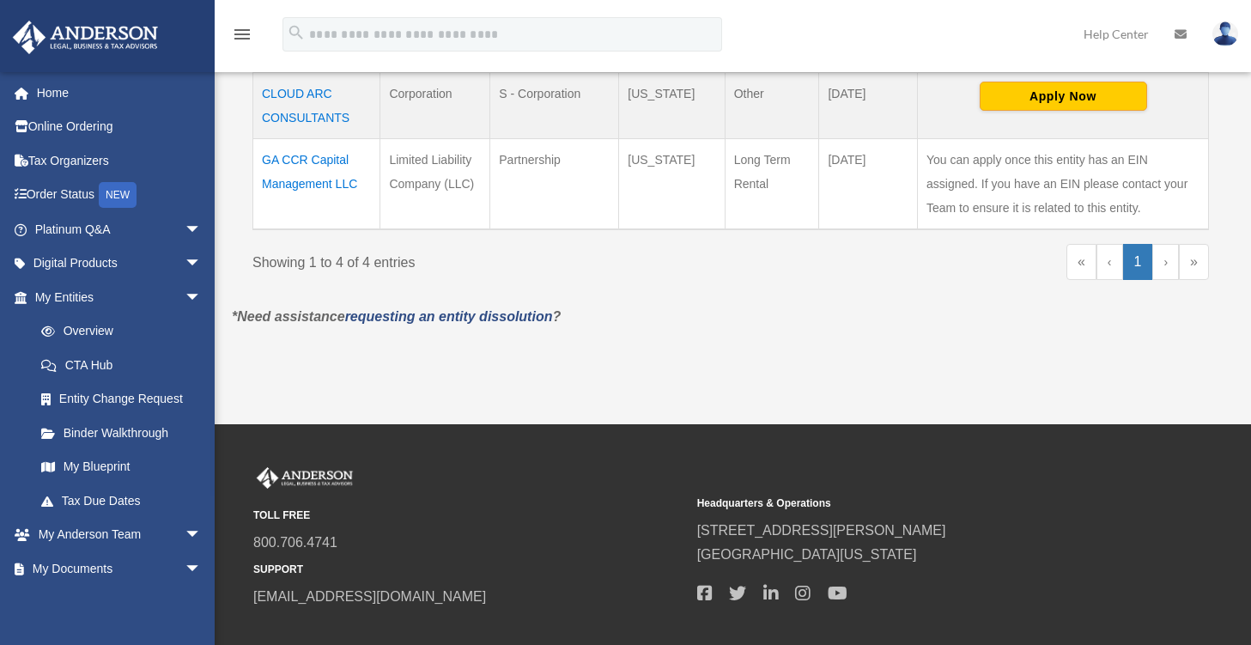
scroll to position [666, 0]
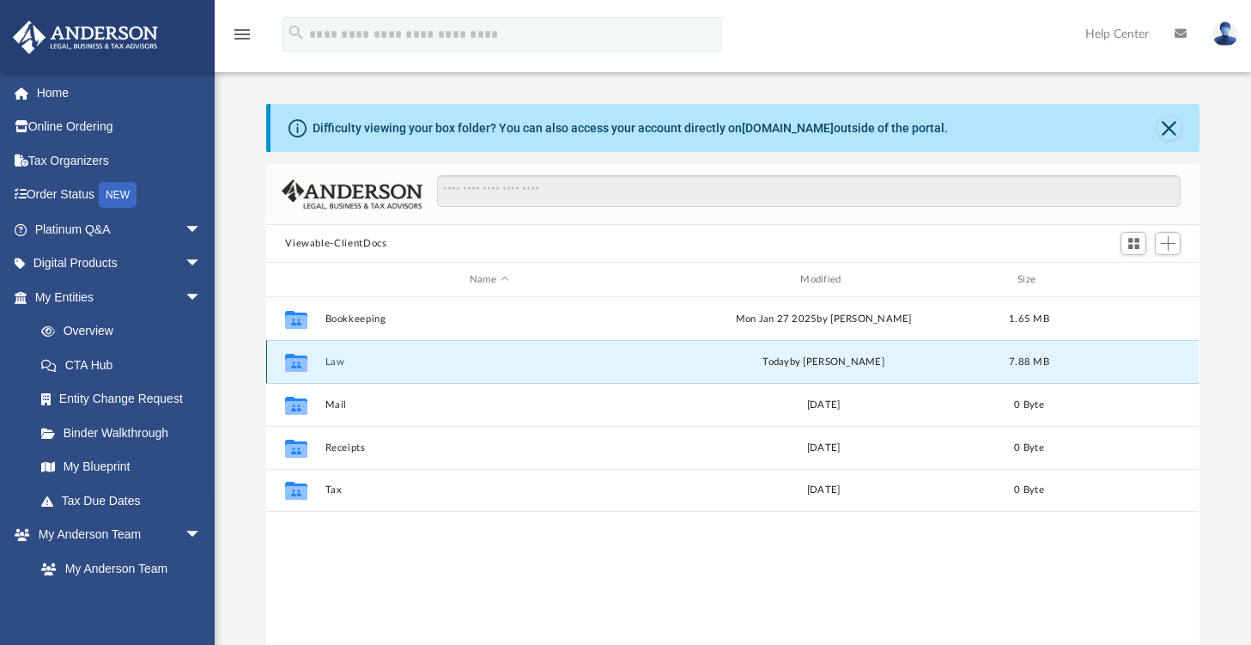
click at [331, 360] on button "Law" at bounding box center [488, 361] width 327 height 11
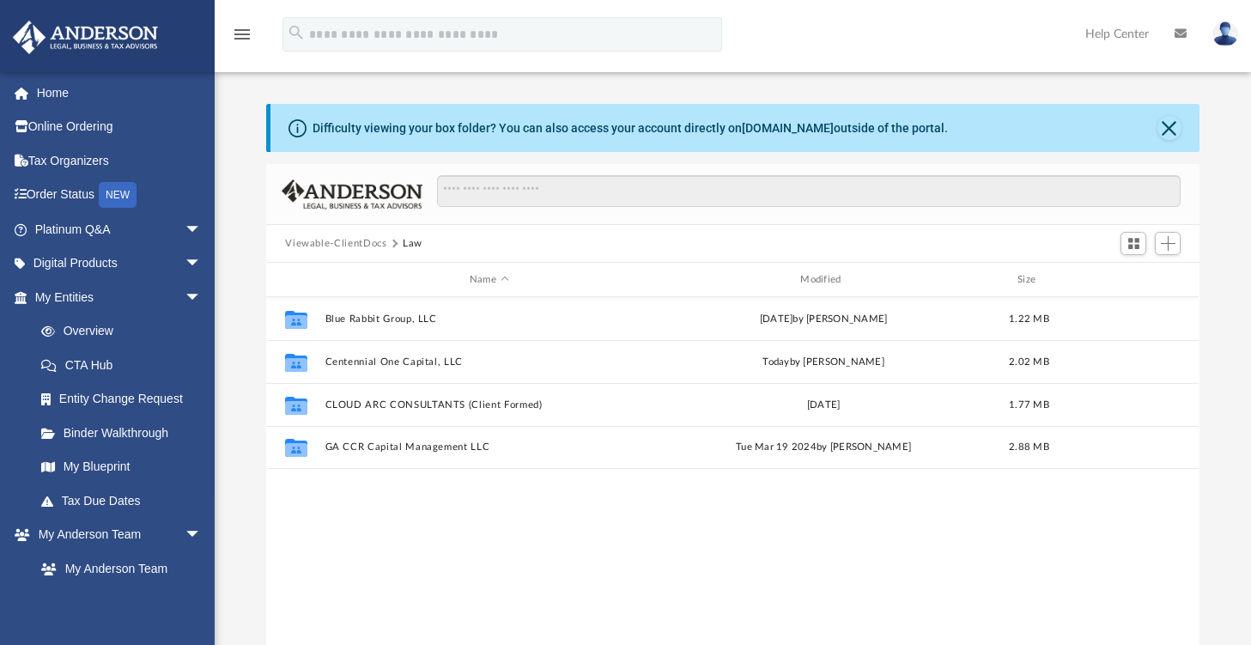
click at [359, 241] on button "Viewable-ClientDocs" at bounding box center [335, 243] width 101 height 15
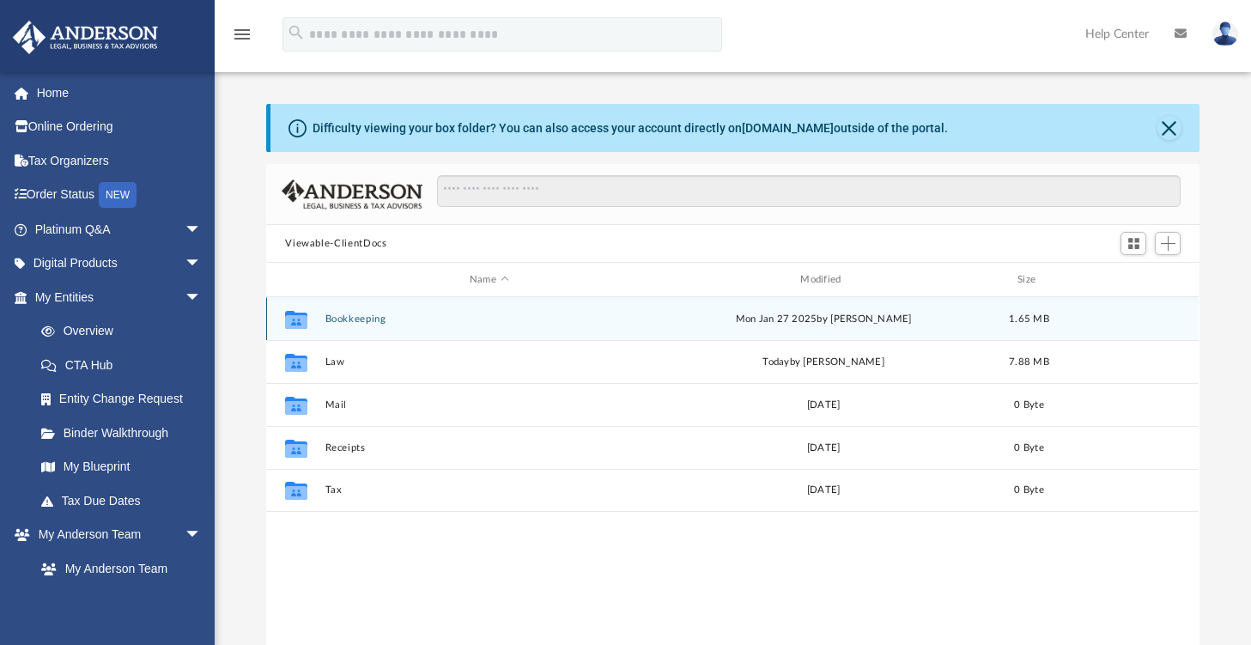
click at [348, 315] on button "Bookkeeping" at bounding box center [488, 318] width 327 height 11
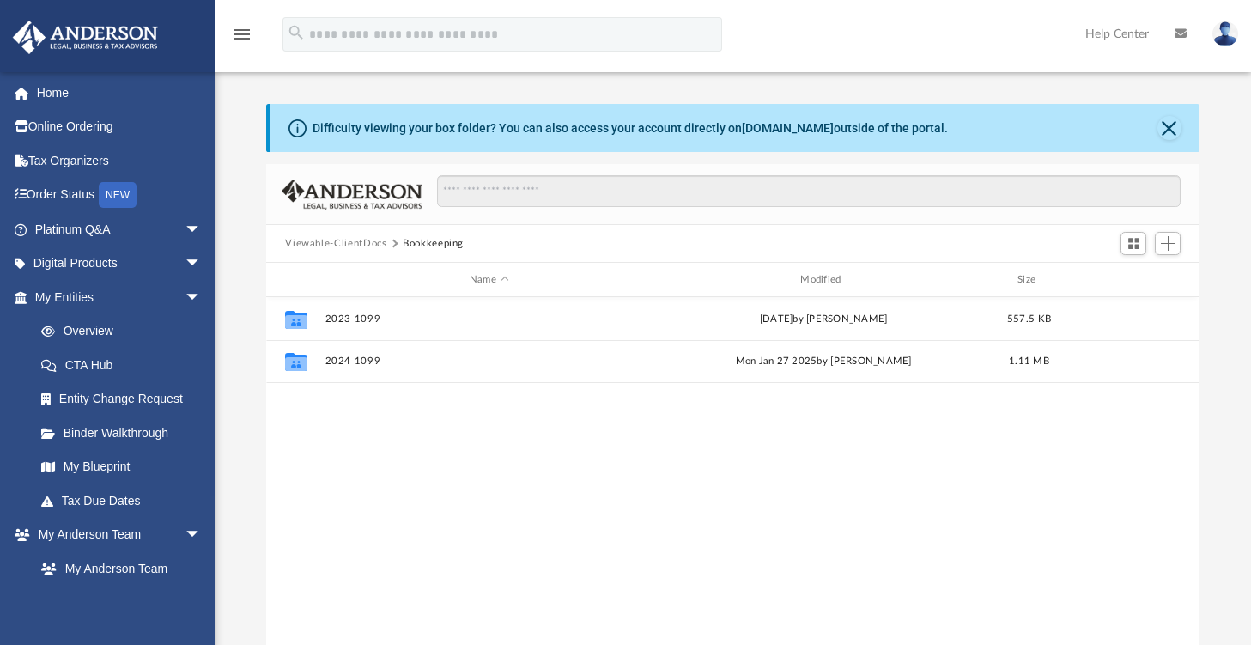
click at [342, 241] on button "Viewable-ClientDocs" at bounding box center [335, 243] width 101 height 15
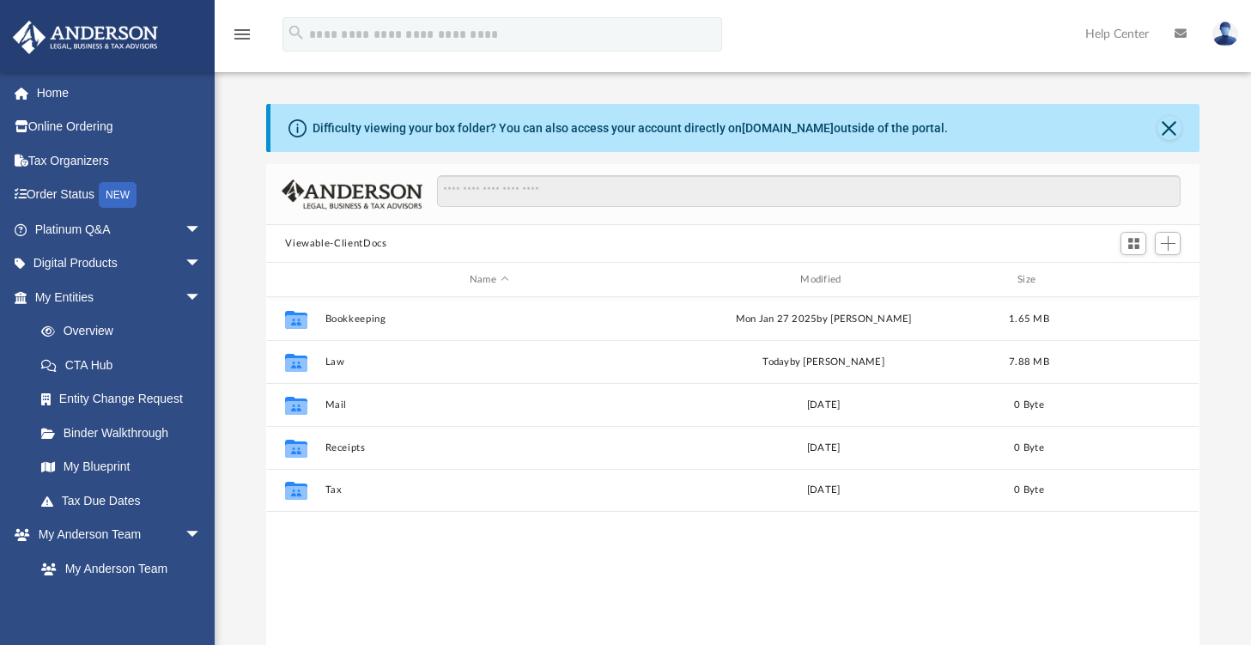
click at [1231, 35] on img at bounding box center [1225, 33] width 26 height 25
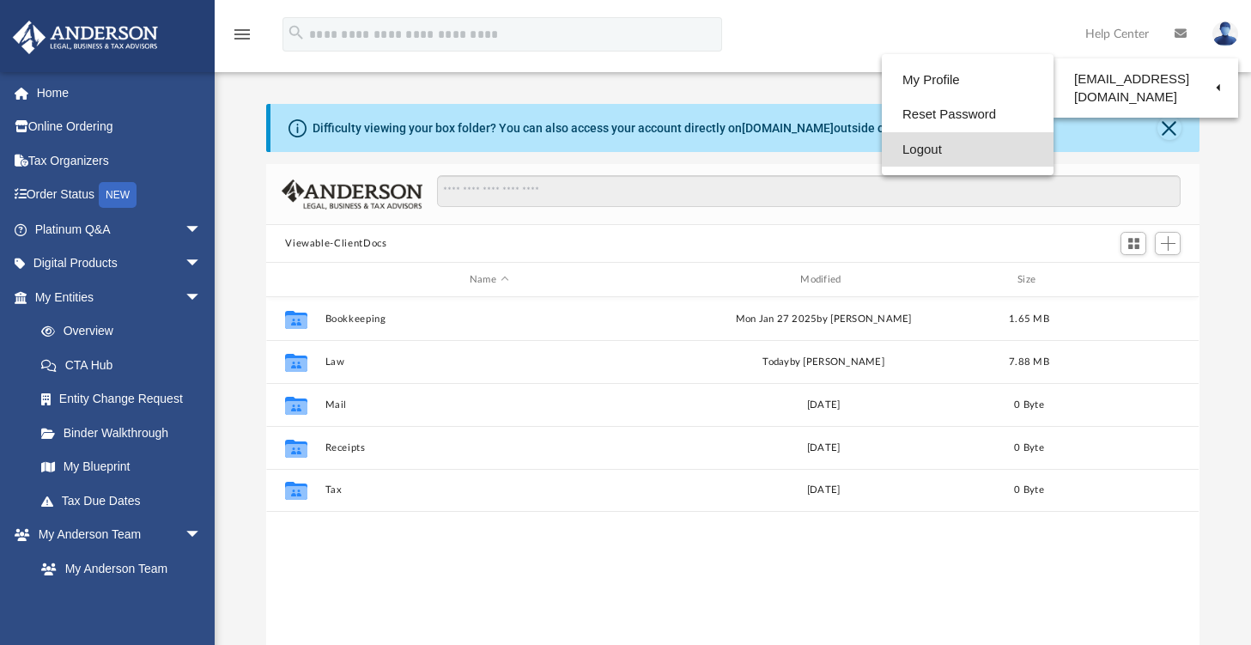
click at [924, 152] on link "Logout" at bounding box center [967, 149] width 172 height 35
